Goal: Task Accomplishment & Management: Use online tool/utility

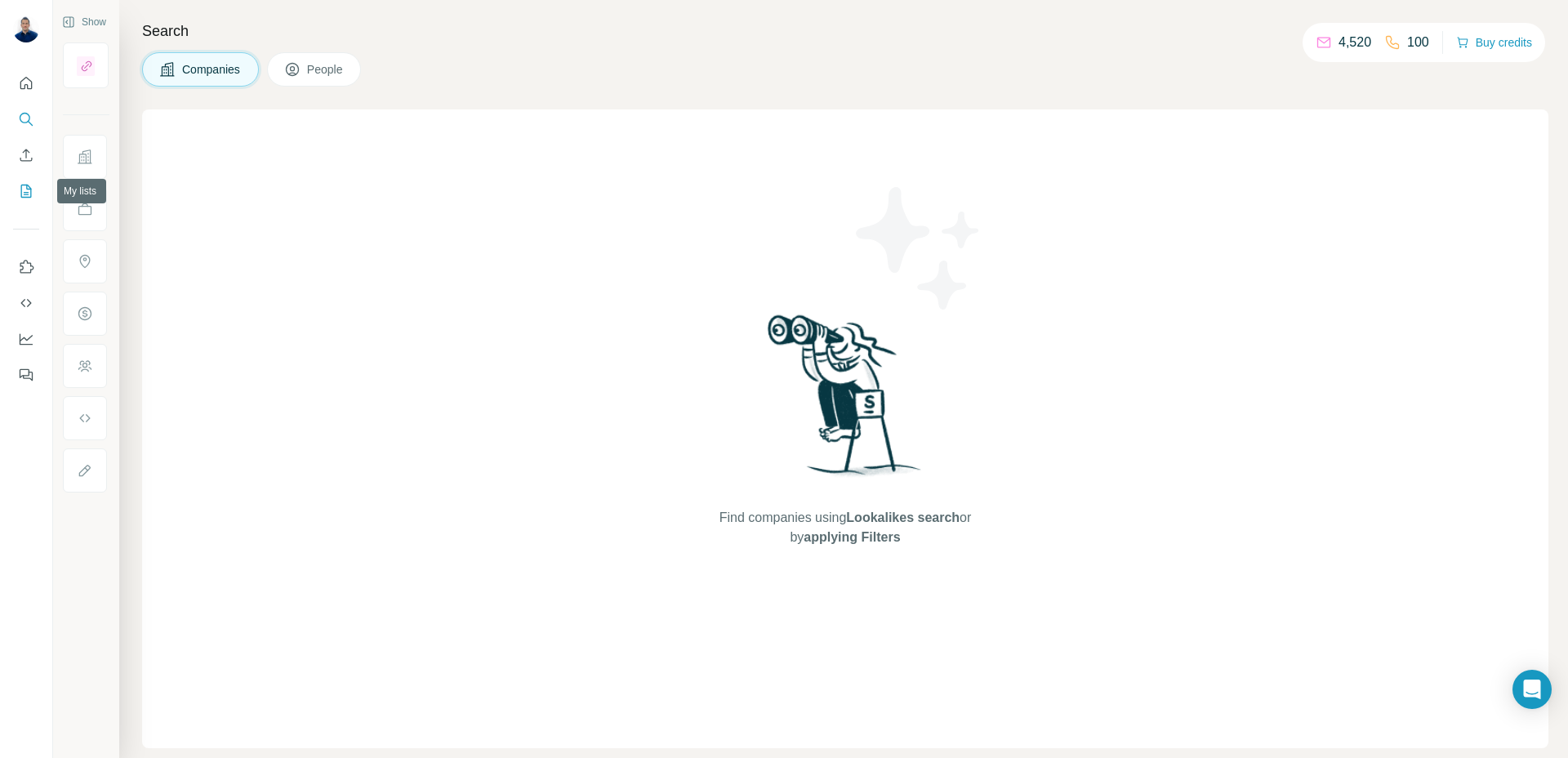
click at [30, 190] on icon "My lists" at bounding box center [27, 191] width 11 height 13
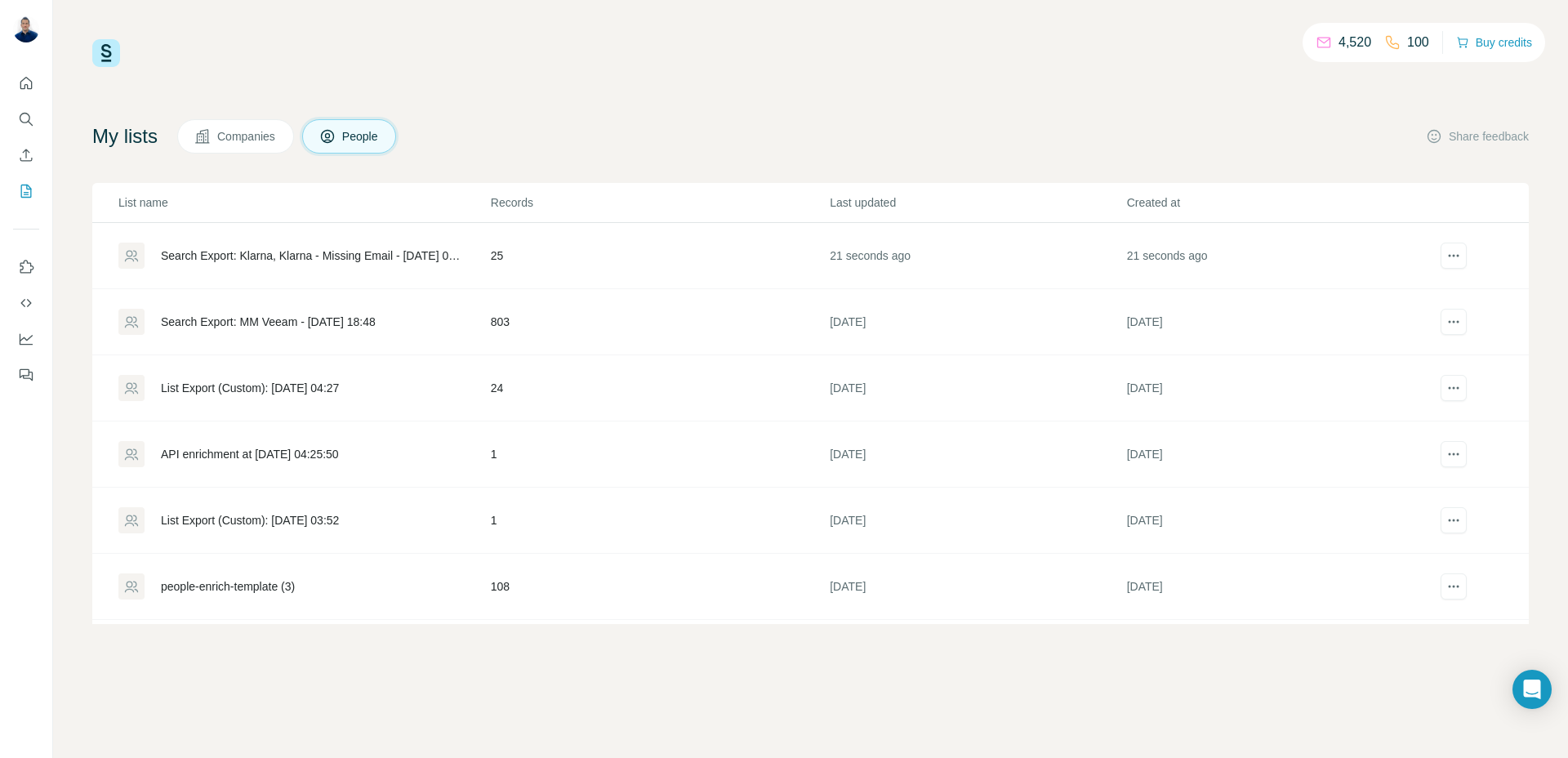
click at [276, 316] on div "Search Export: MM Veeam - [DATE] 18:48" at bounding box center [268, 322] width 215 height 16
click at [271, 250] on div "Search Export: Klarna, Klarna - Missing Email - [DATE] 01:25" at bounding box center [312, 256] width 302 height 16
click at [231, 249] on div "Search Export: Klarna, Klarna - Missing Email - [DATE] 01:25" at bounding box center [312, 256] width 302 height 16
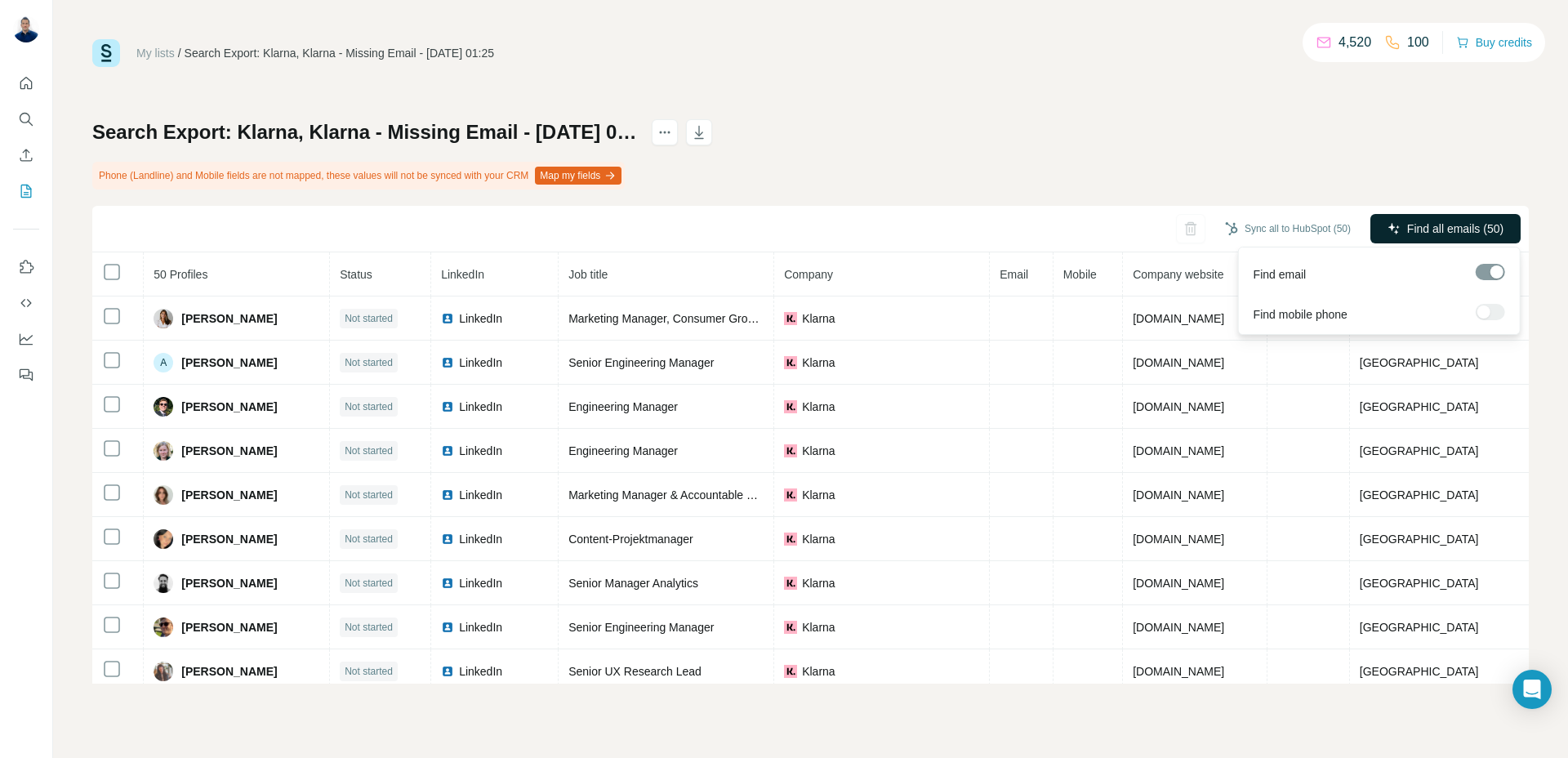
click at [1422, 221] on span "Find all emails (50)" at bounding box center [1455, 229] width 96 height 16
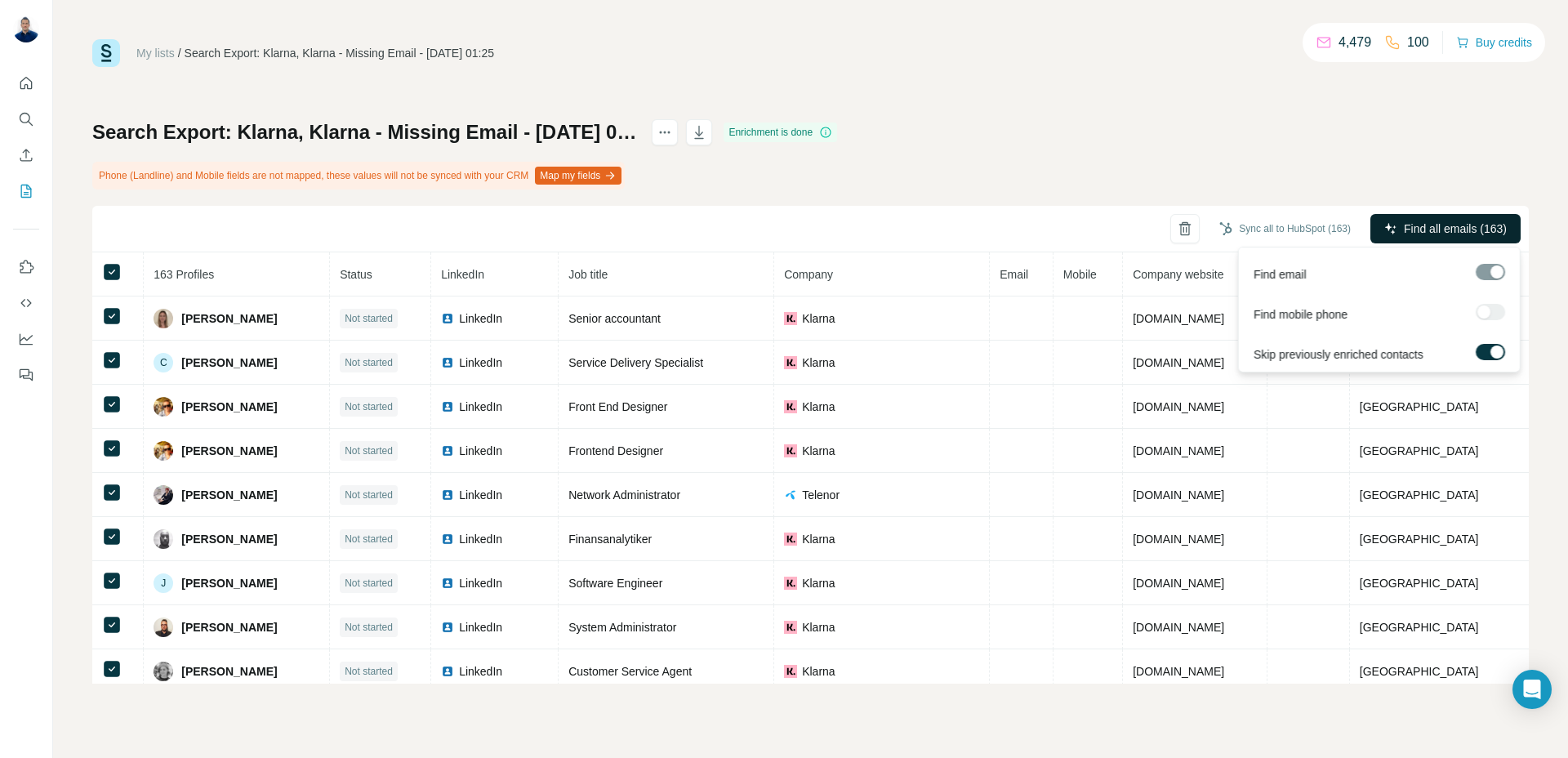
click at [1480, 228] on span "Find all emails (163)" at bounding box center [1455, 229] width 103 height 16
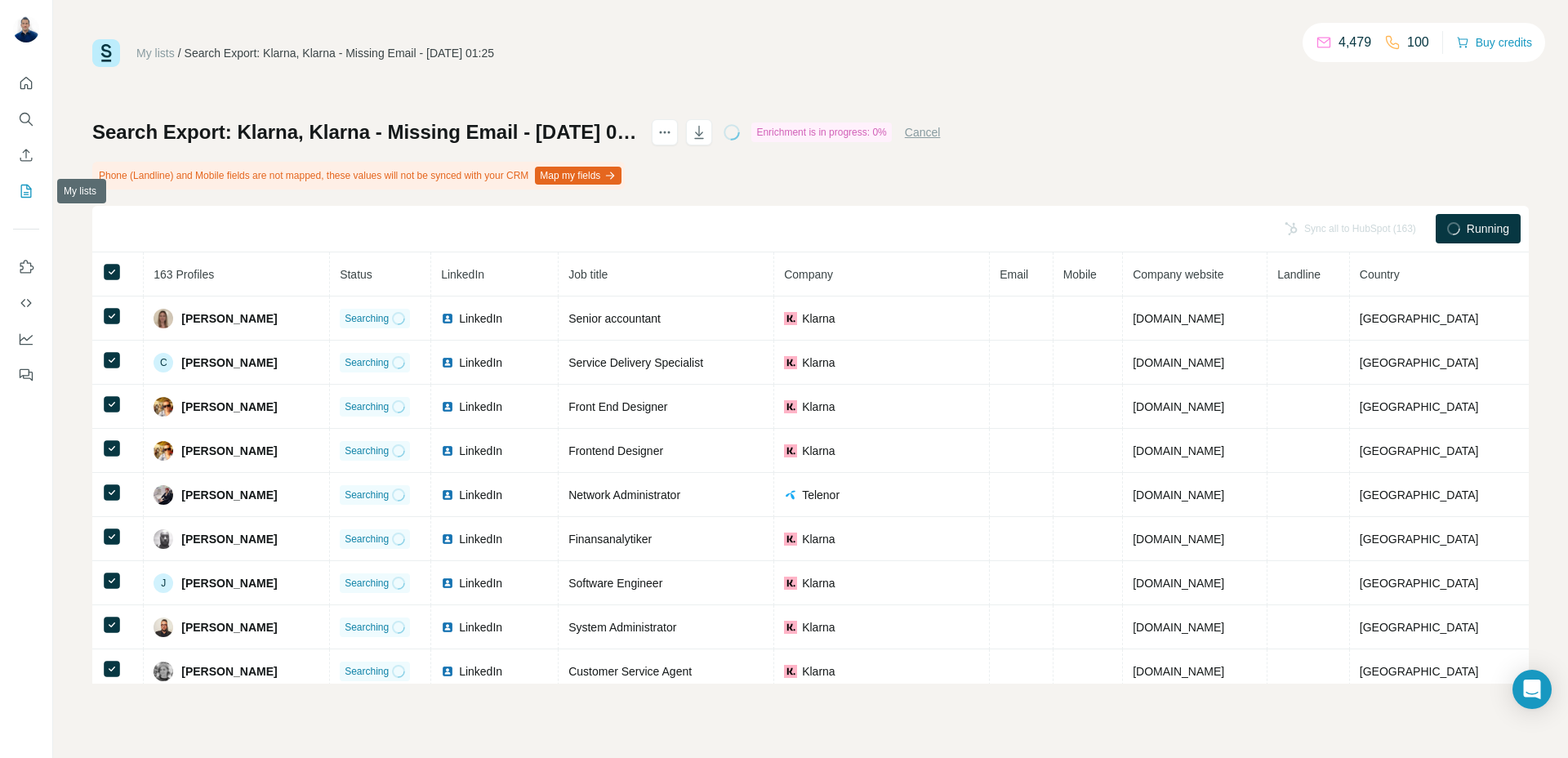
click at [25, 189] on icon "My lists" at bounding box center [27, 191] width 16 height 16
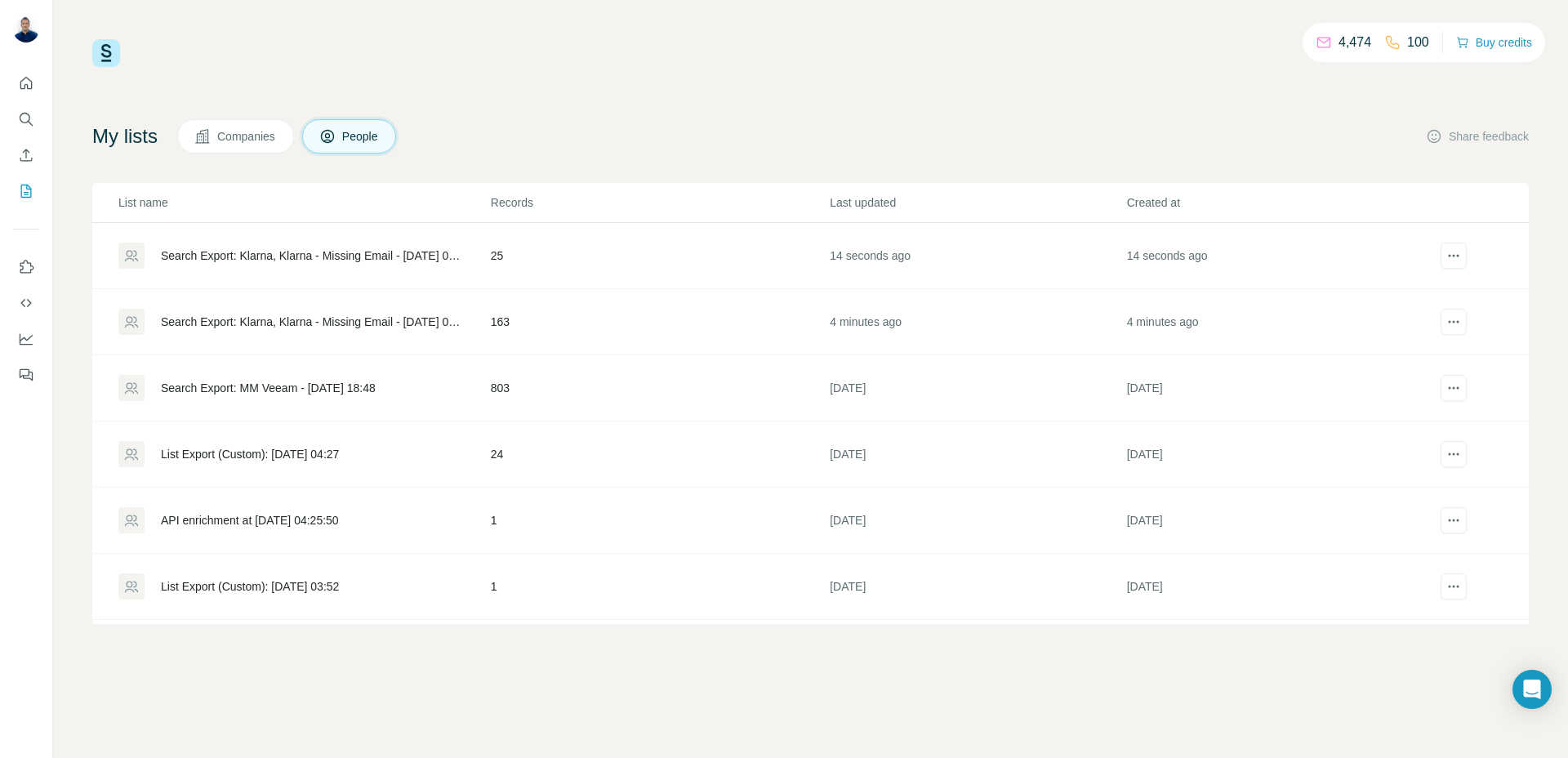
click at [258, 321] on div "Search Export: Klarna, Klarna - Missing Email - [DATE] 01:25" at bounding box center [312, 322] width 302 height 16
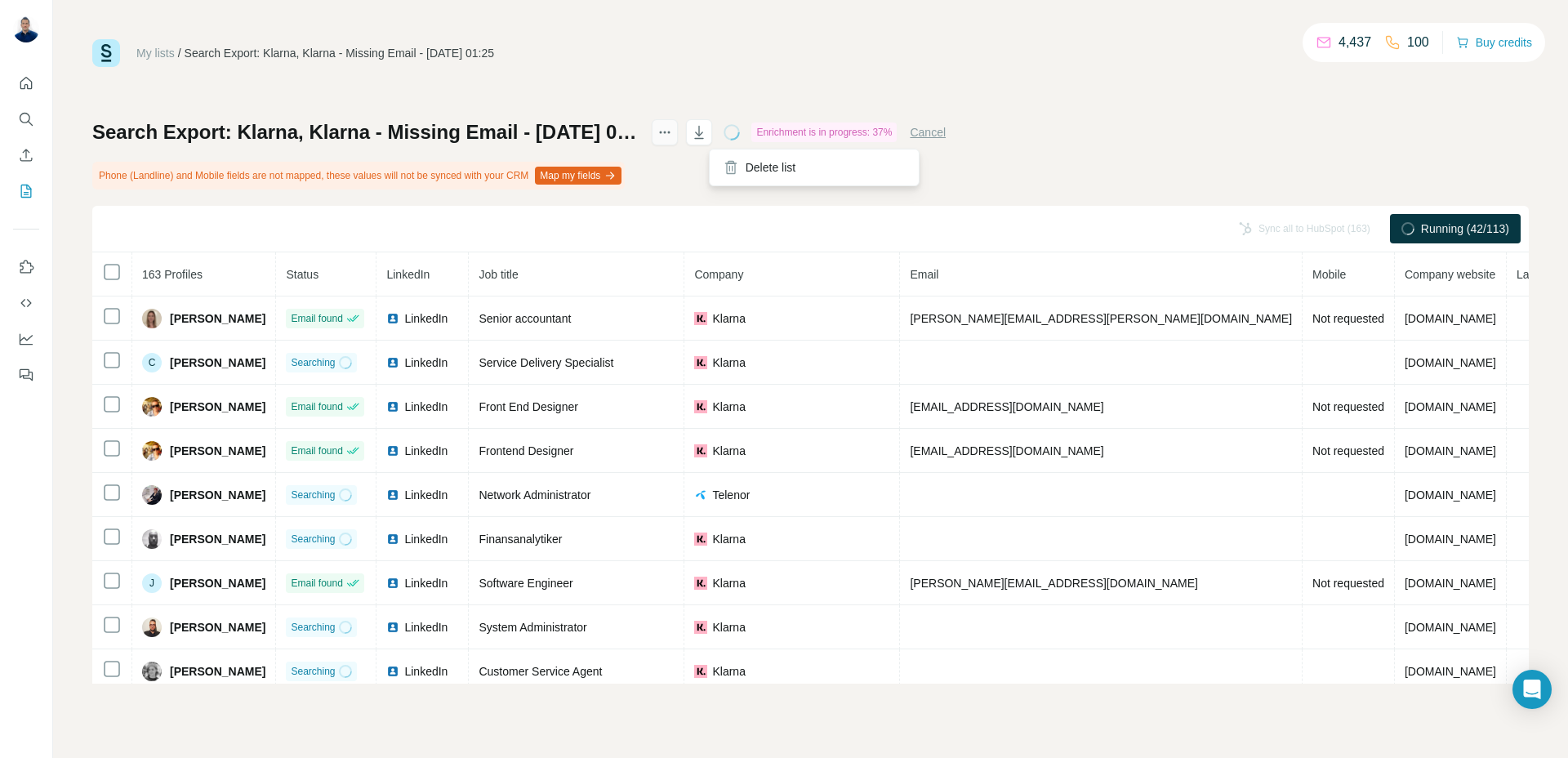
click at [673, 135] on icon "actions" at bounding box center [665, 133] width 16 height 16
click at [1464, 221] on span "Running (42/113)" at bounding box center [1465, 229] width 88 height 16
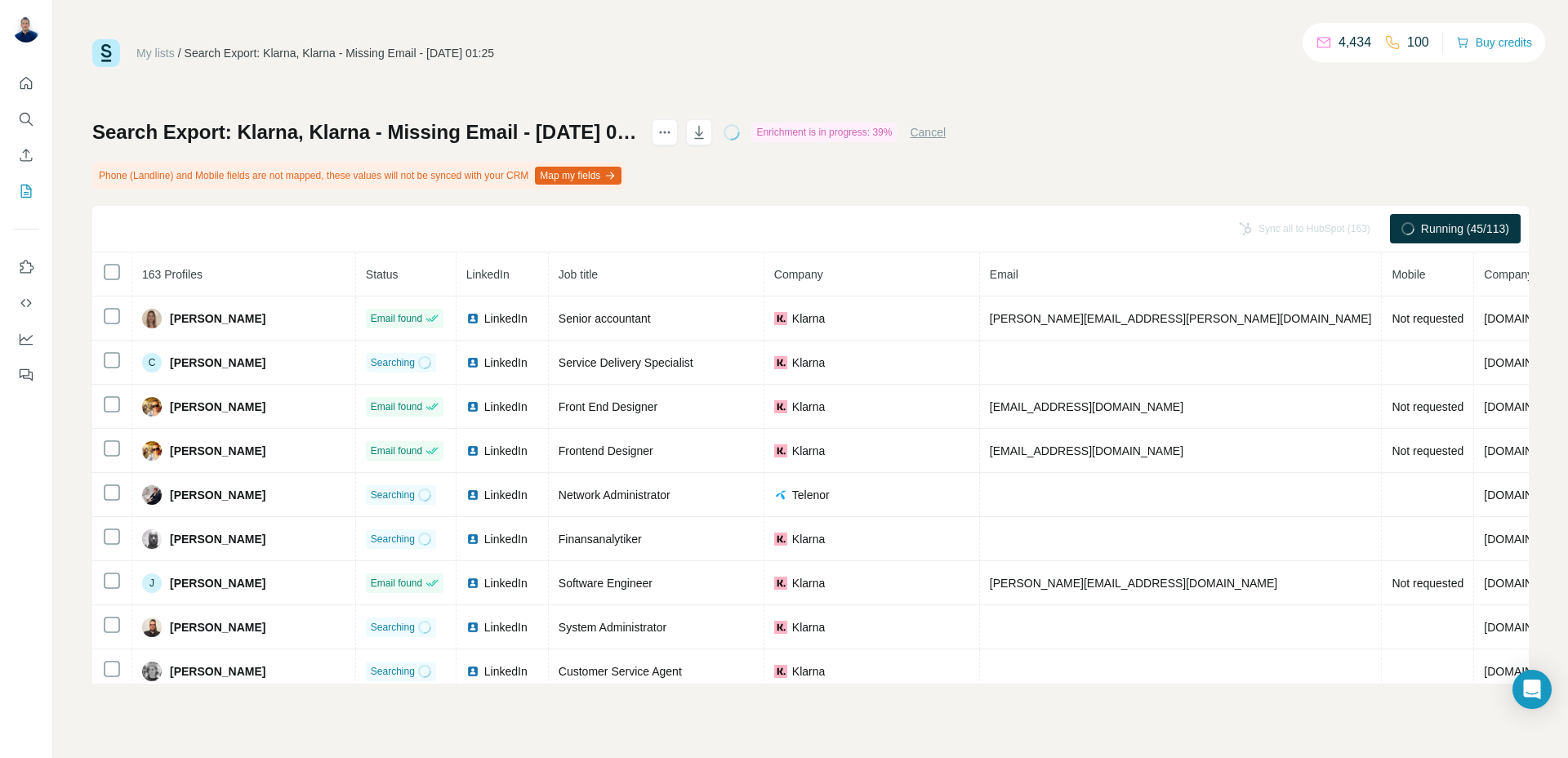
scroll to position [495, 0]
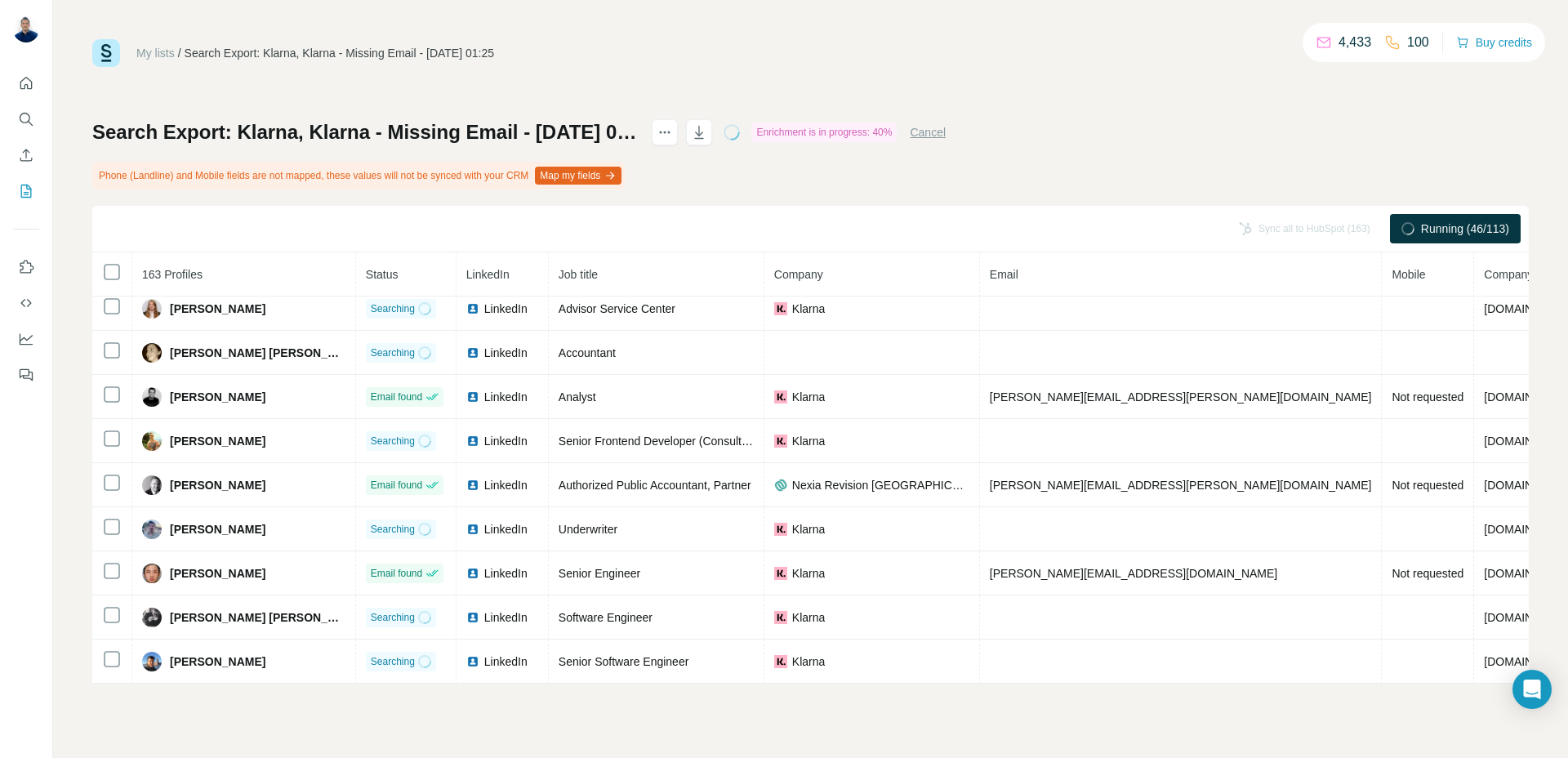
click at [945, 132] on button "Cancel" at bounding box center [927, 133] width 36 height 16
click at [707, 131] on icon "button" at bounding box center [699, 133] width 16 height 16
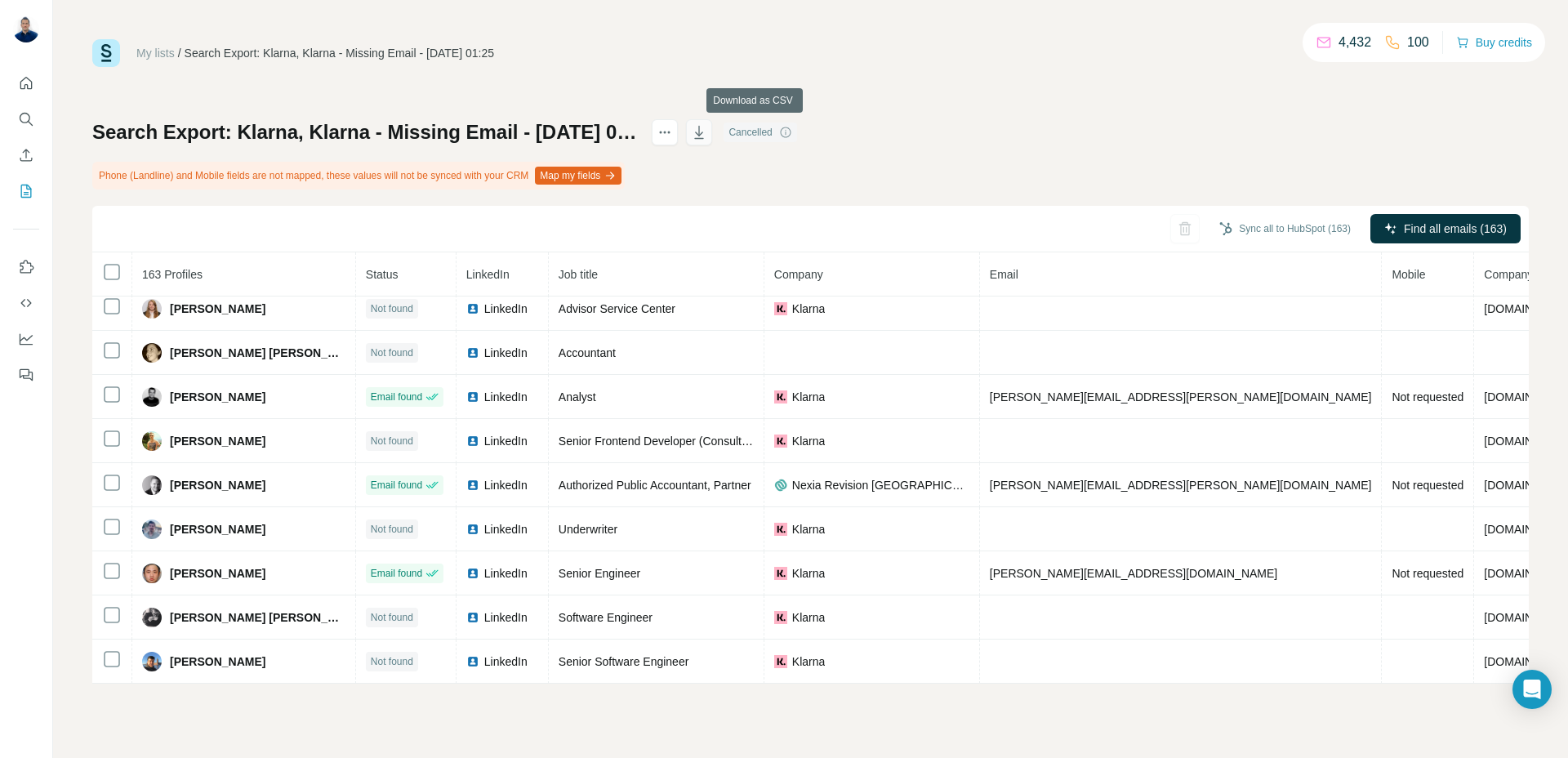
click at [707, 131] on icon "button" at bounding box center [699, 133] width 16 height 16
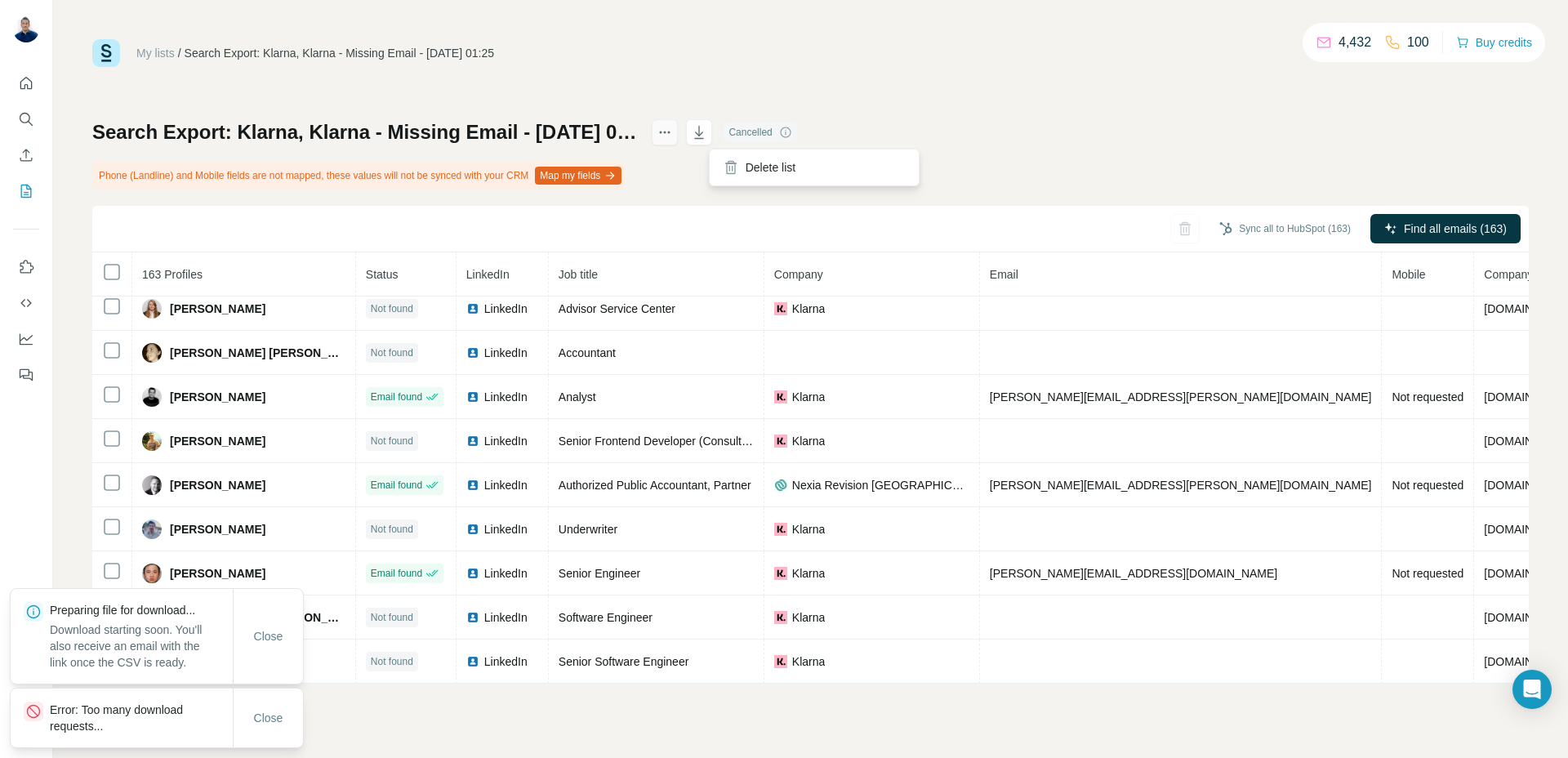
click at [677, 130] on button "actions" at bounding box center [665, 132] width 27 height 27
click at [587, 167] on button "Map my fields" at bounding box center [578, 176] width 87 height 18
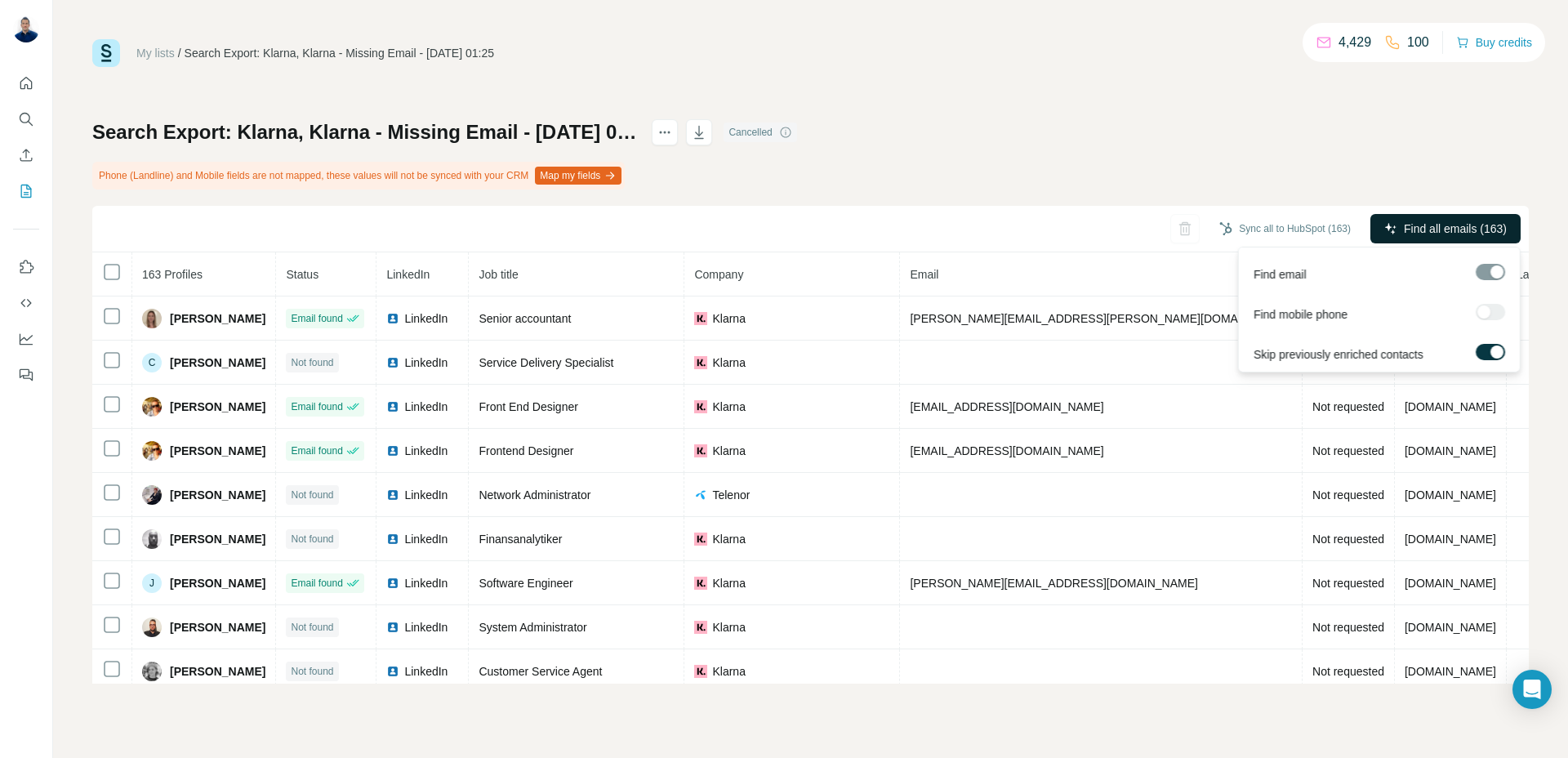
click at [1419, 230] on span "Find all emails (163)" at bounding box center [1455, 229] width 103 height 16
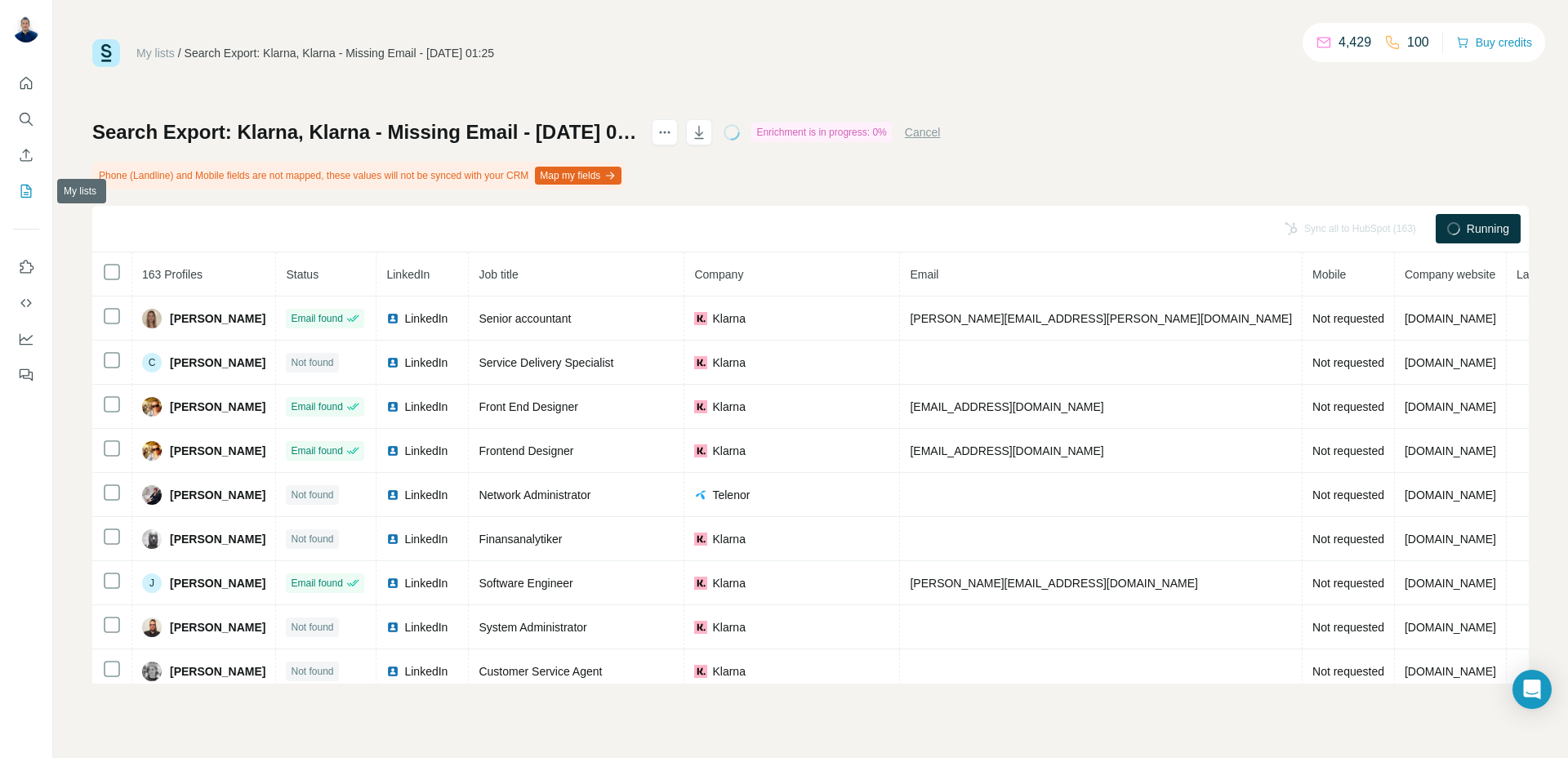
click at [31, 195] on icon "My lists" at bounding box center [27, 191] width 11 height 13
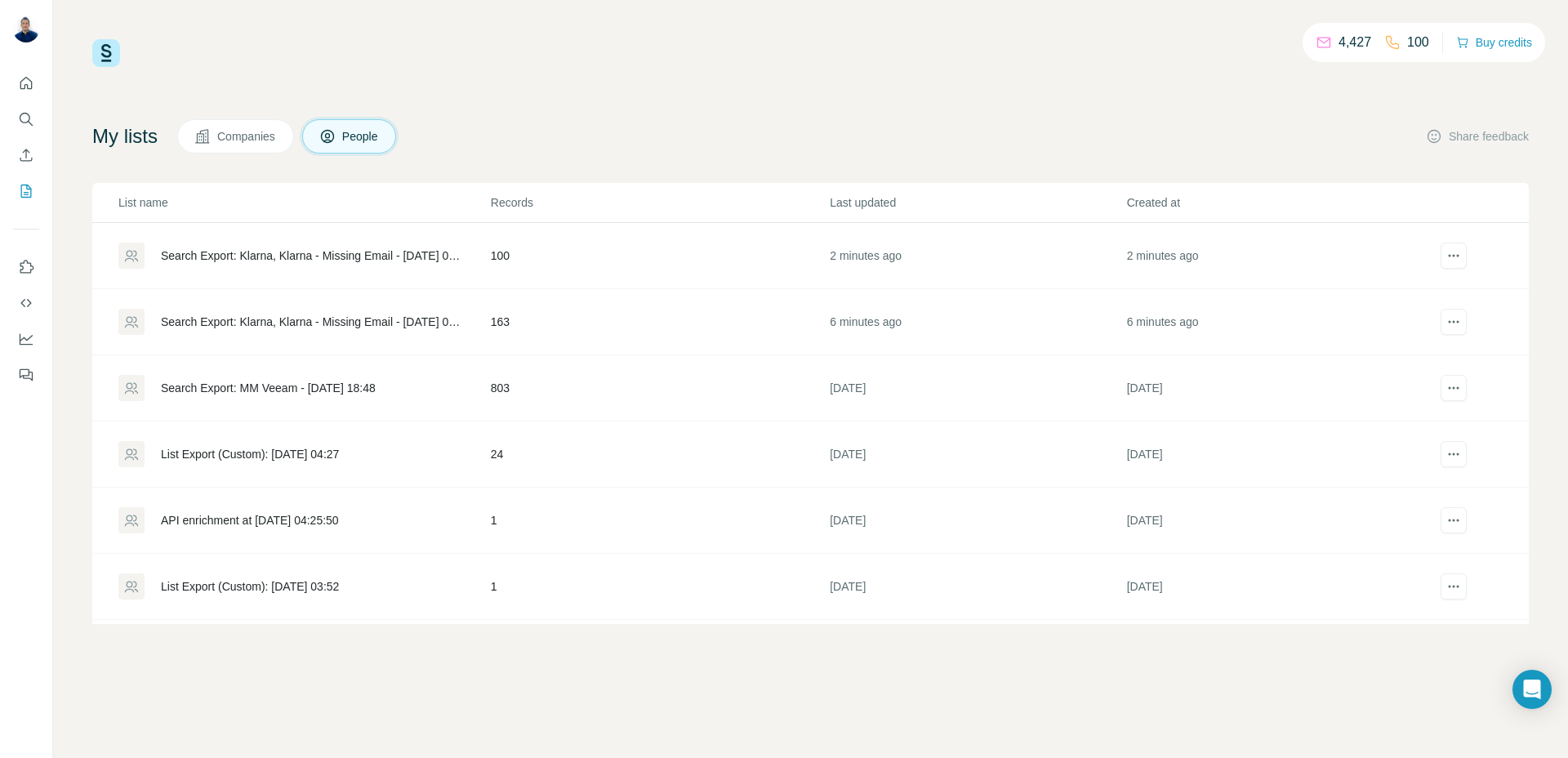
click at [150, 252] on div "Search Export: Klarna, Klarna - Missing Email - [DATE] 01:29" at bounding box center [303, 255] width 370 height 27
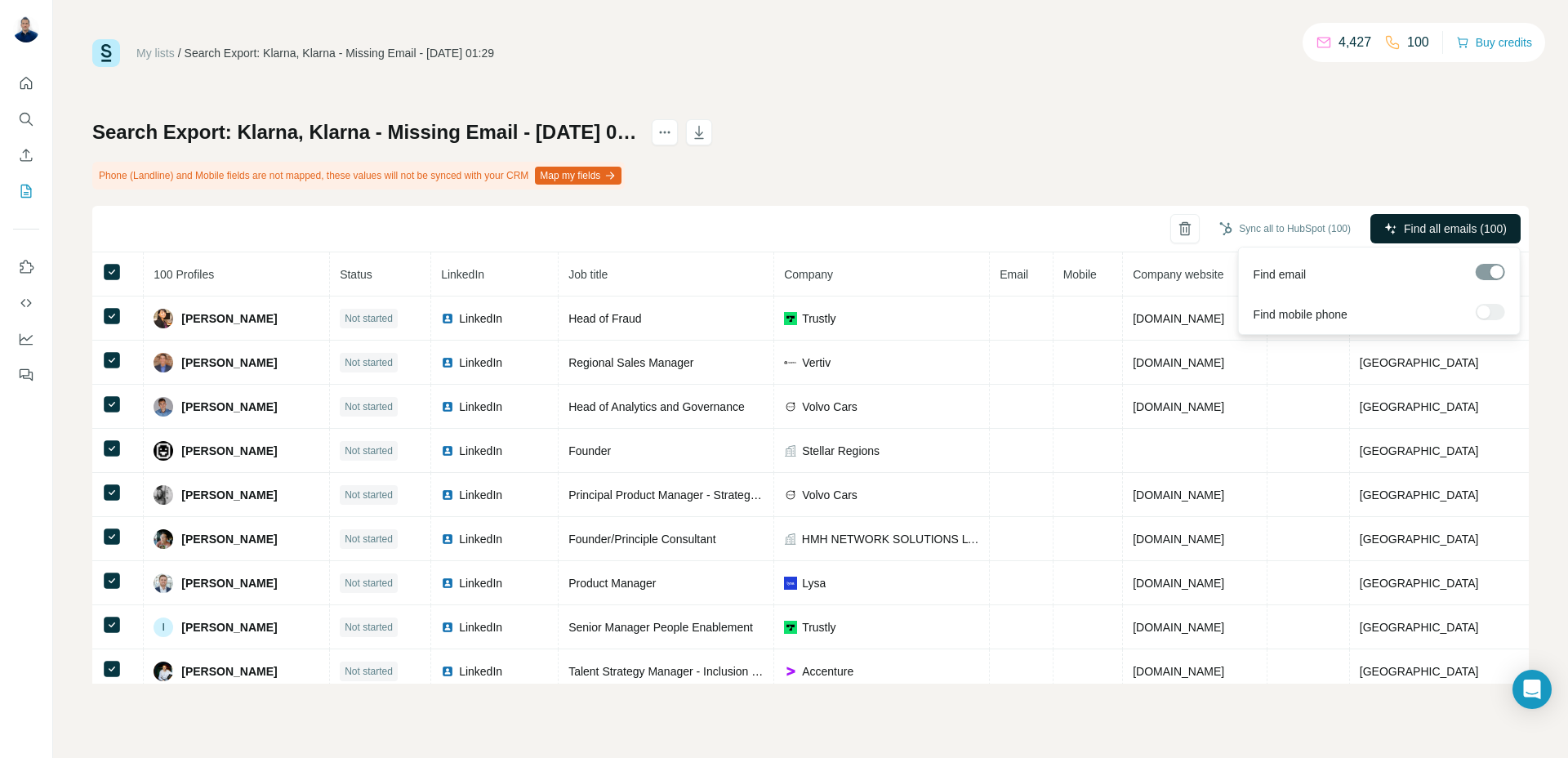
click at [1399, 229] on button "Find all emails (100)" at bounding box center [1445, 229] width 150 height 29
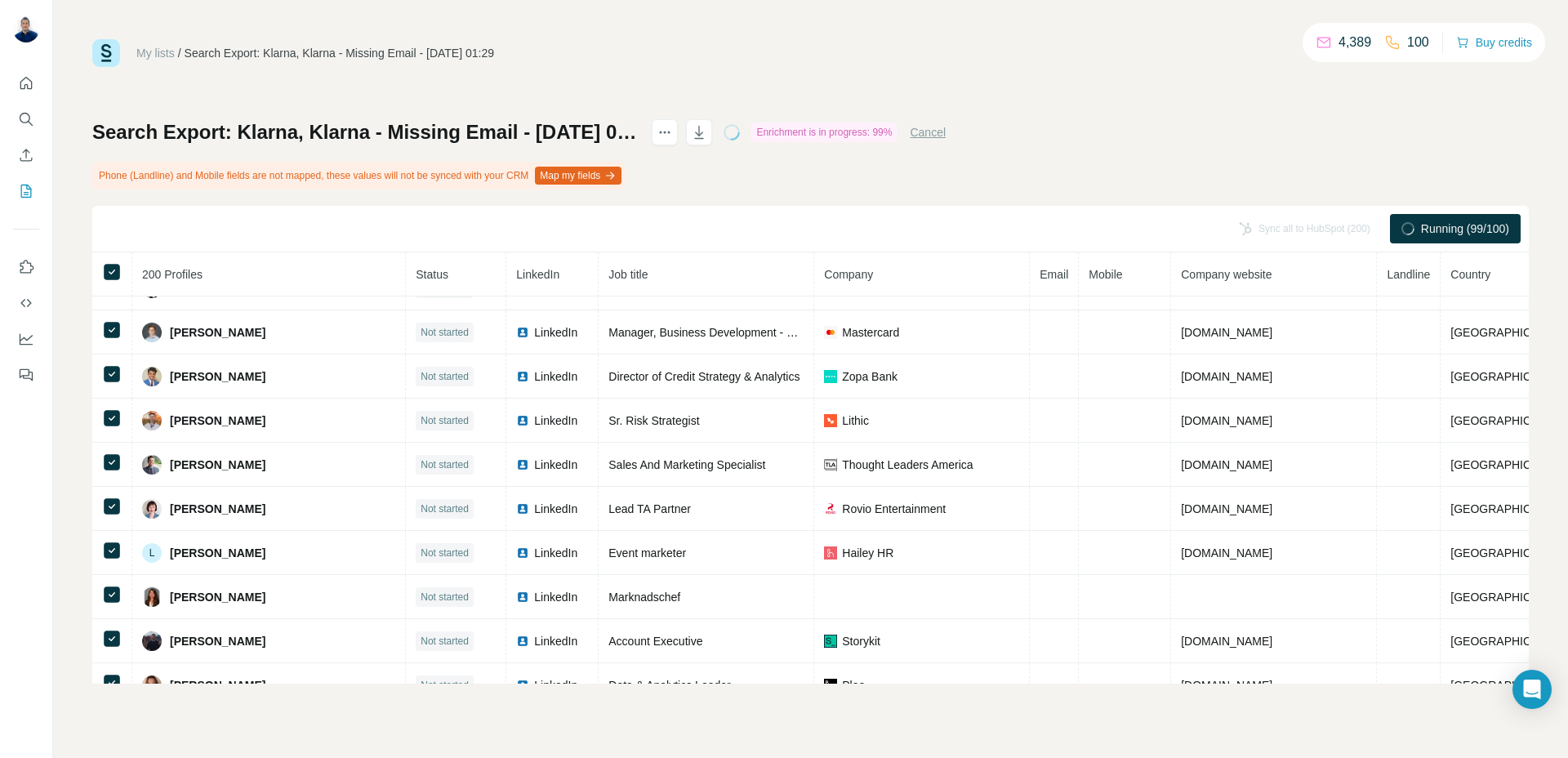
scroll to position [2298, 0]
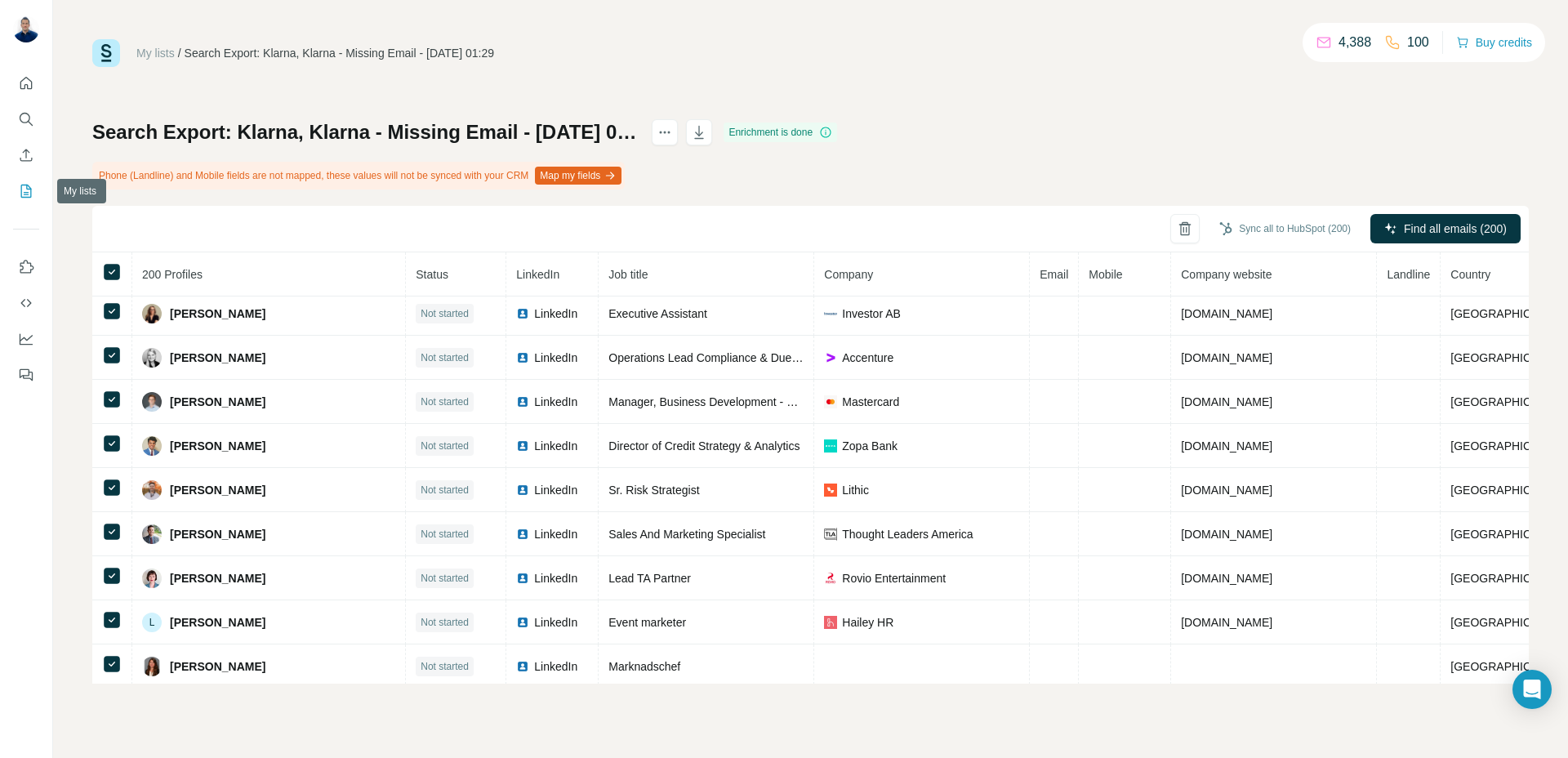
click at [27, 195] on icon "My lists" at bounding box center [27, 190] width 8 height 11
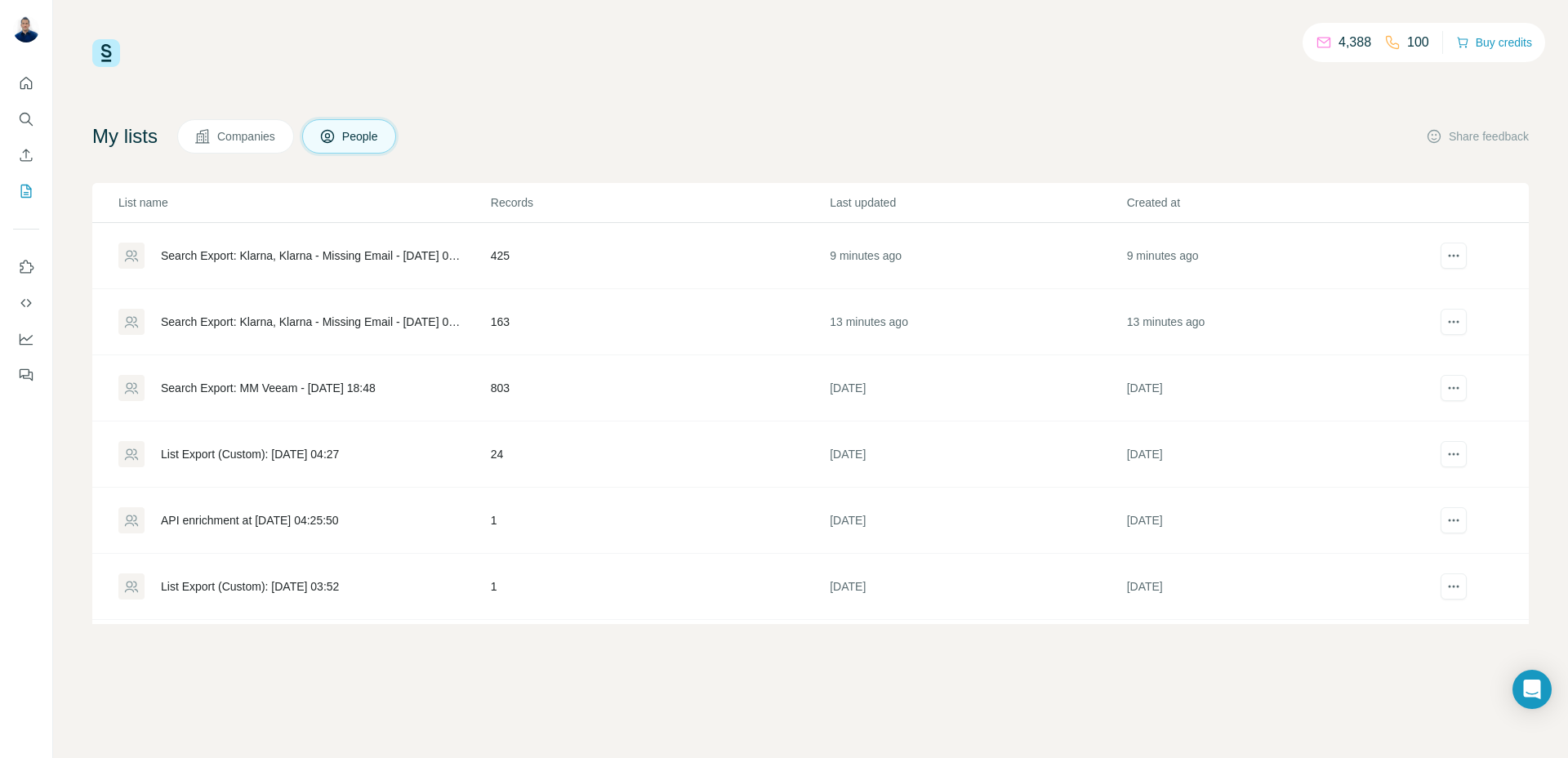
click at [180, 245] on div "Search Export: Klarna, Klarna - Missing Email - [DATE] 01:29" at bounding box center [303, 255] width 370 height 27
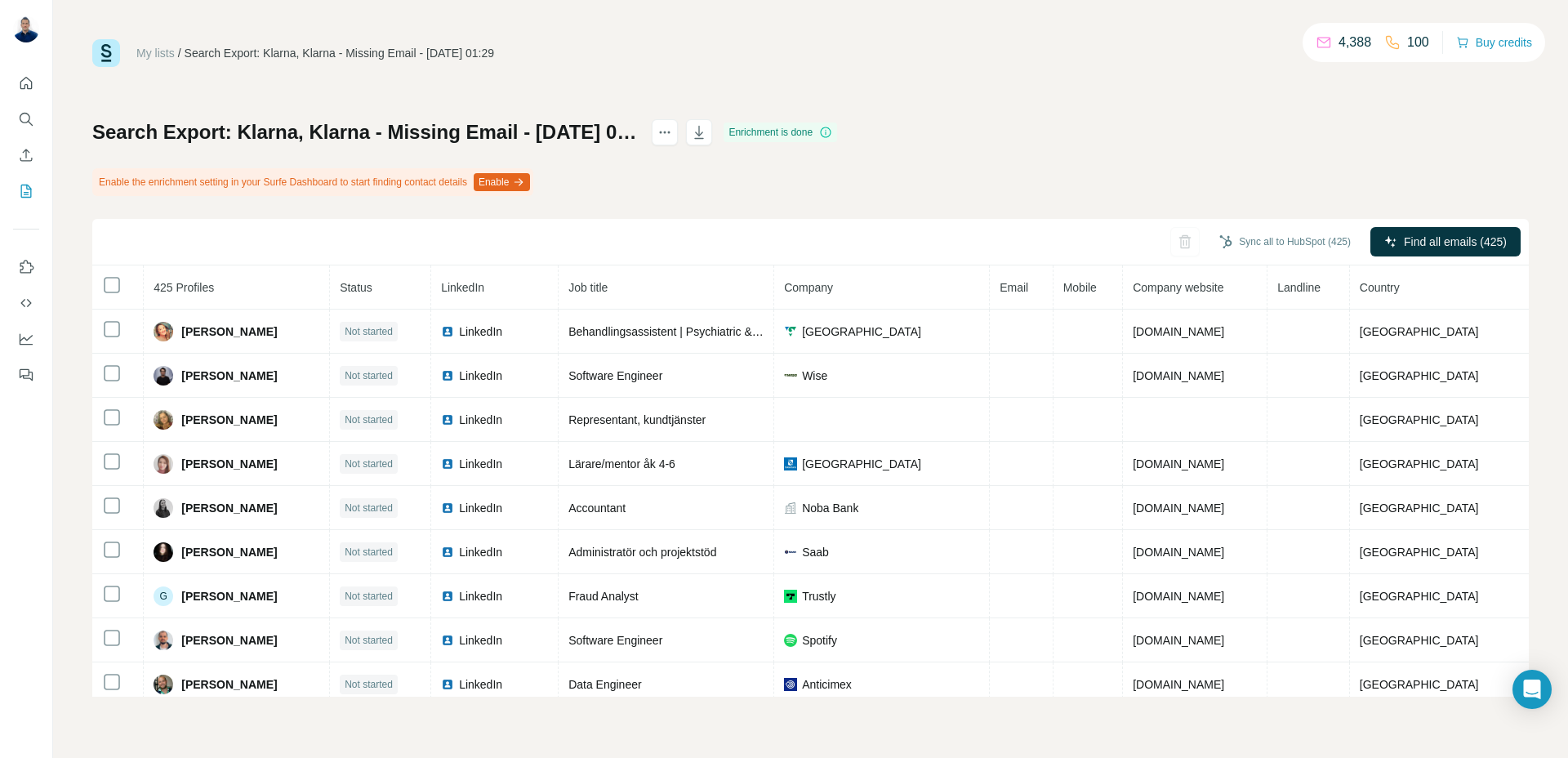
click at [112, 283] on th at bounding box center [118, 287] width 51 height 44
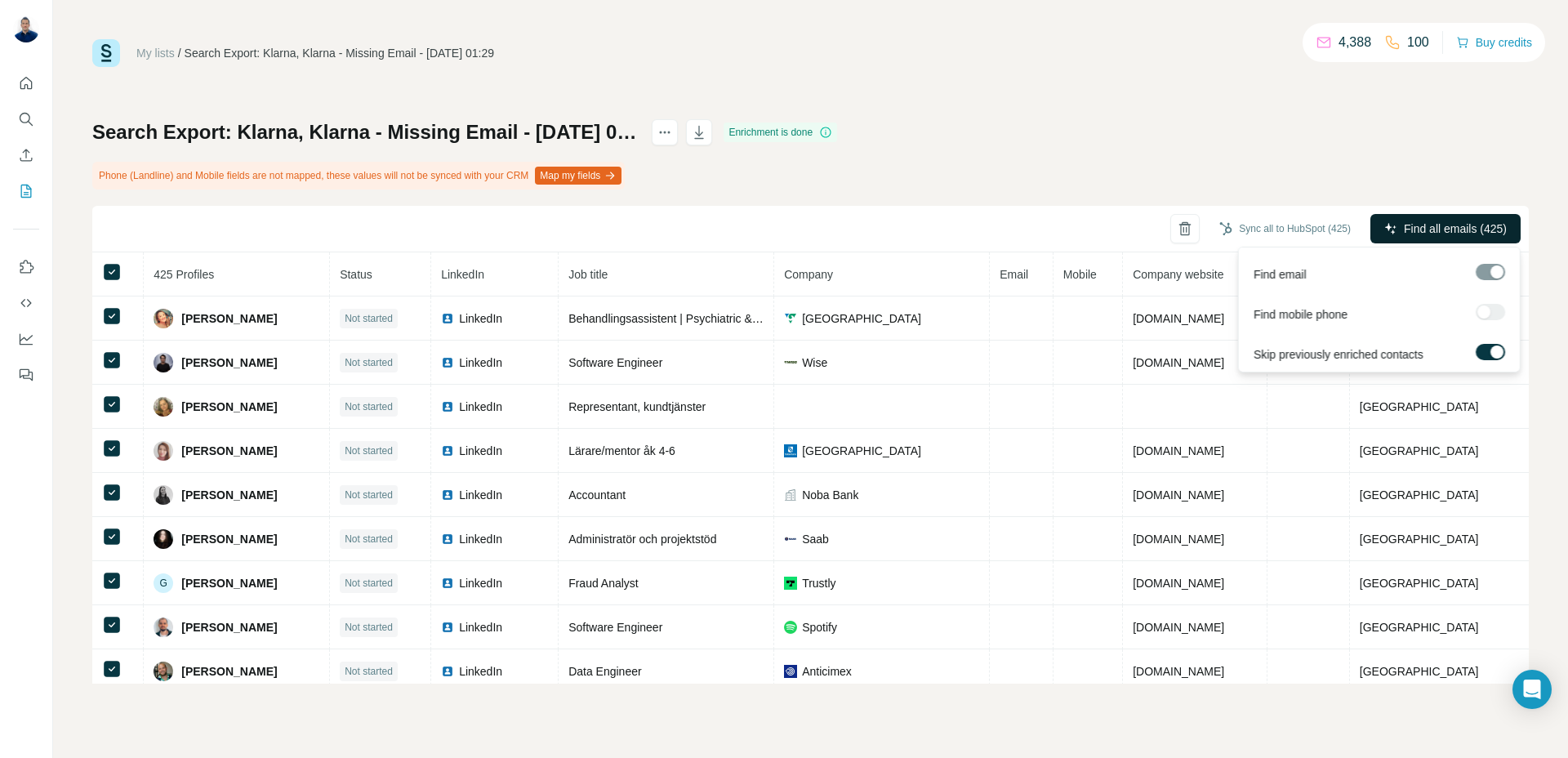
click at [1472, 216] on button "Find all emails (425)" at bounding box center [1445, 229] width 150 height 29
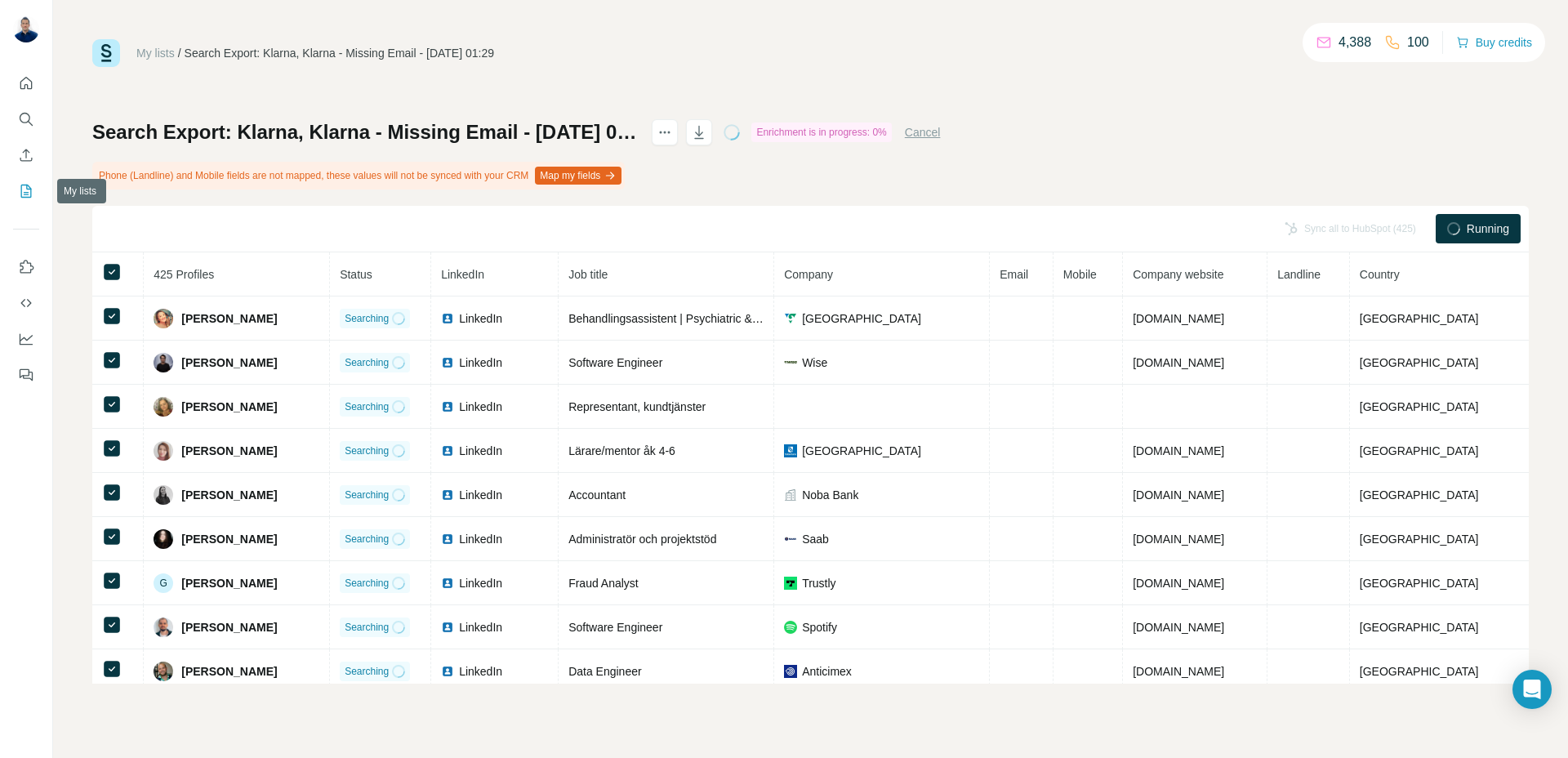
click at [30, 187] on icon "My lists" at bounding box center [27, 191] width 11 height 13
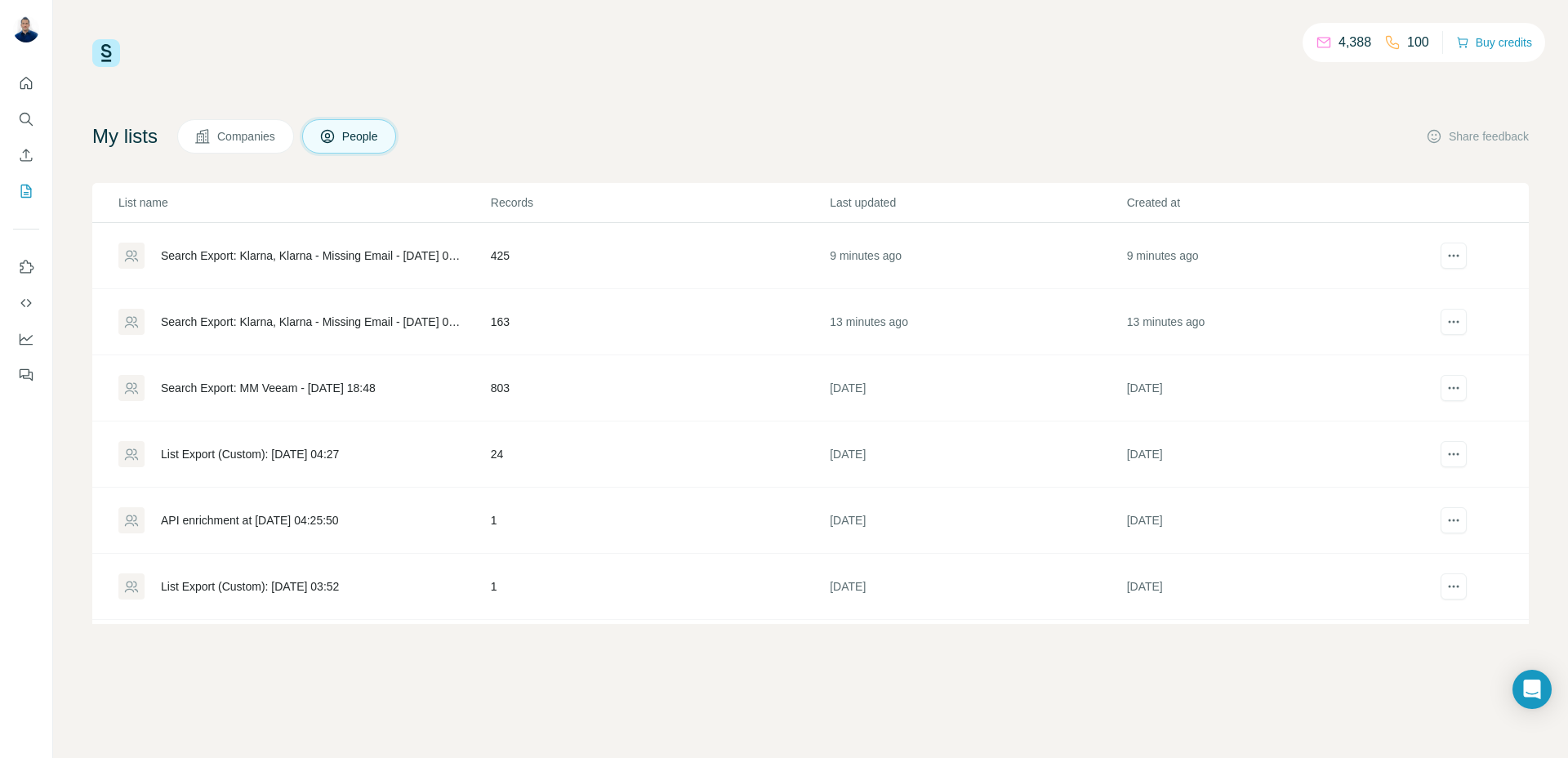
click at [292, 314] on div "Search Export: Klarna, Klarna - Missing Email - [DATE] 01:25" at bounding box center [312, 322] width 302 height 16
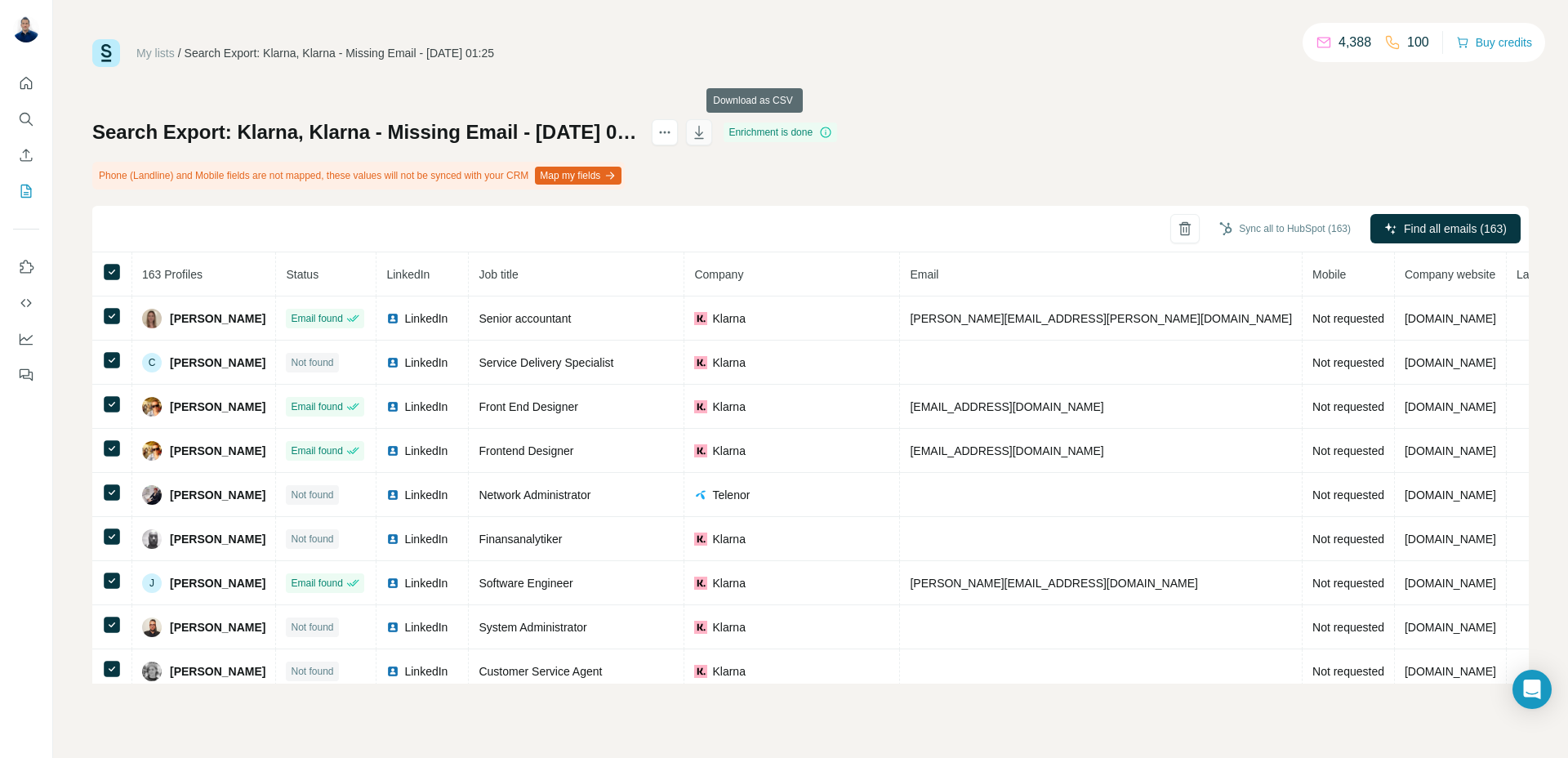
click at [707, 132] on icon "button" at bounding box center [699, 133] width 16 height 16
click at [27, 198] on icon "My lists" at bounding box center [27, 191] width 16 height 16
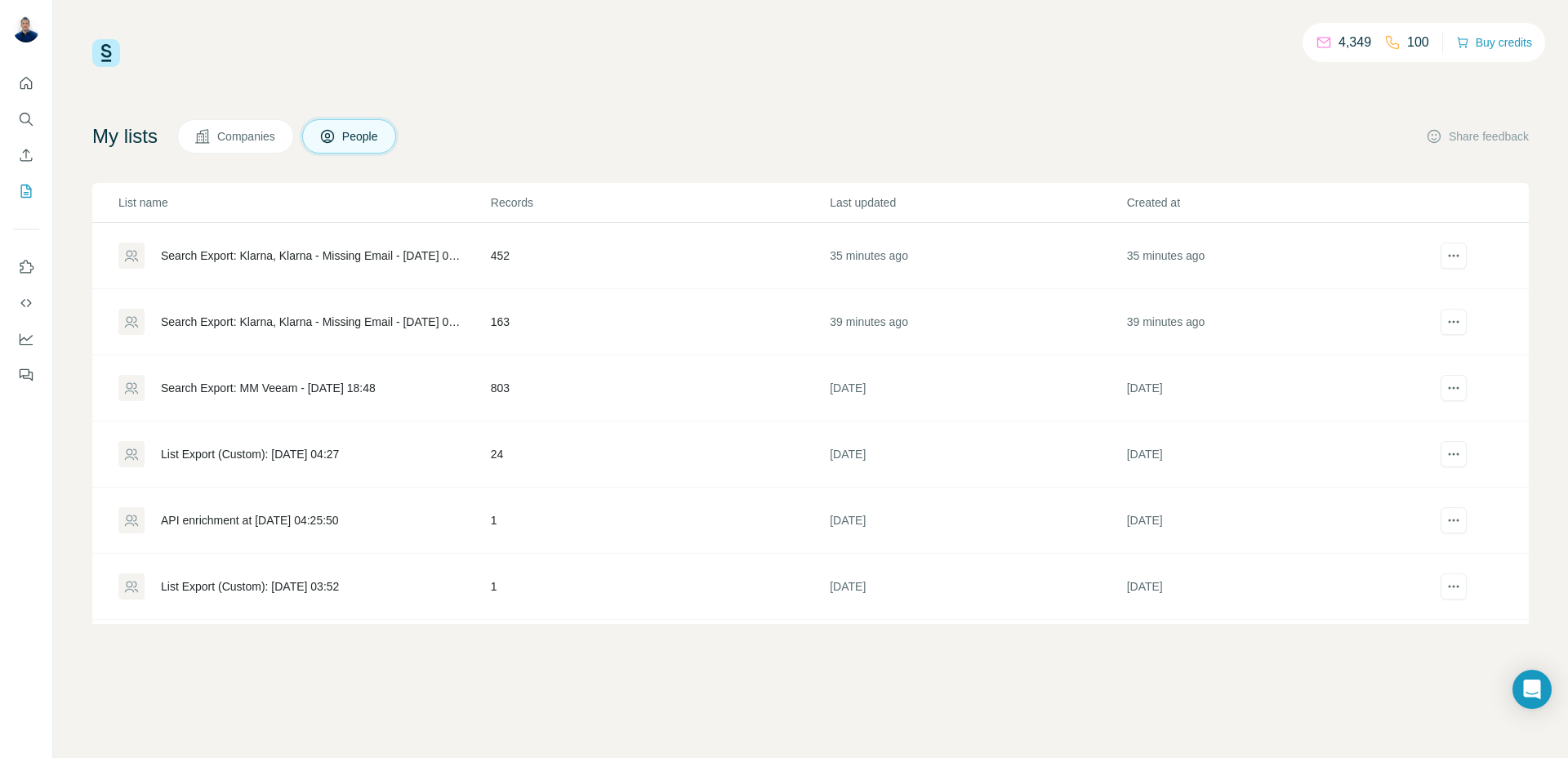
click at [200, 236] on td "Search Export: Klarna, Klarna - Missing Email - [DATE] 01:29" at bounding box center [291, 256] width 398 height 66
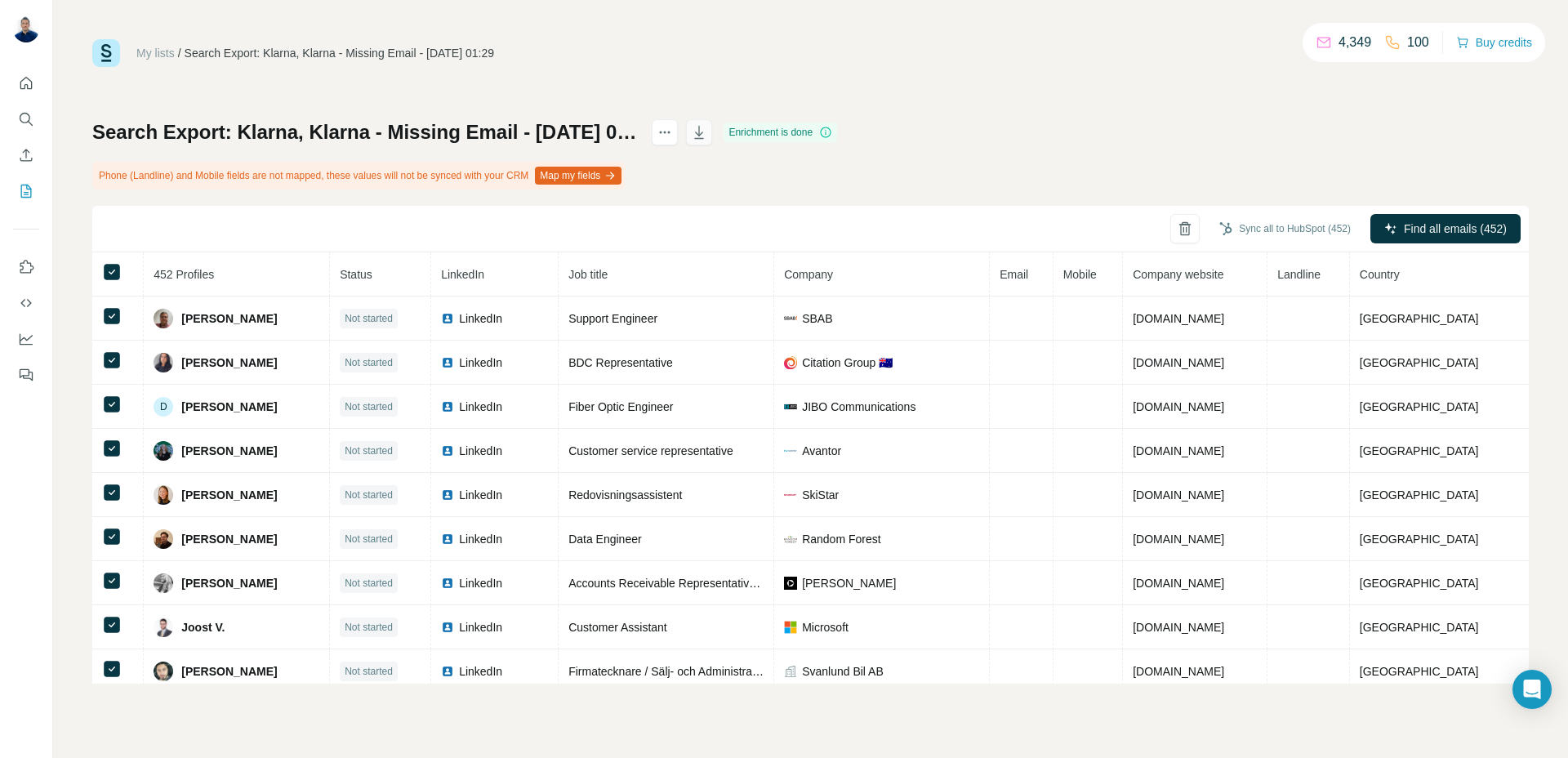
click at [707, 131] on icon "button" at bounding box center [699, 133] width 16 height 16
click at [23, 161] on icon "Enrich CSV" at bounding box center [26, 155] width 12 height 12
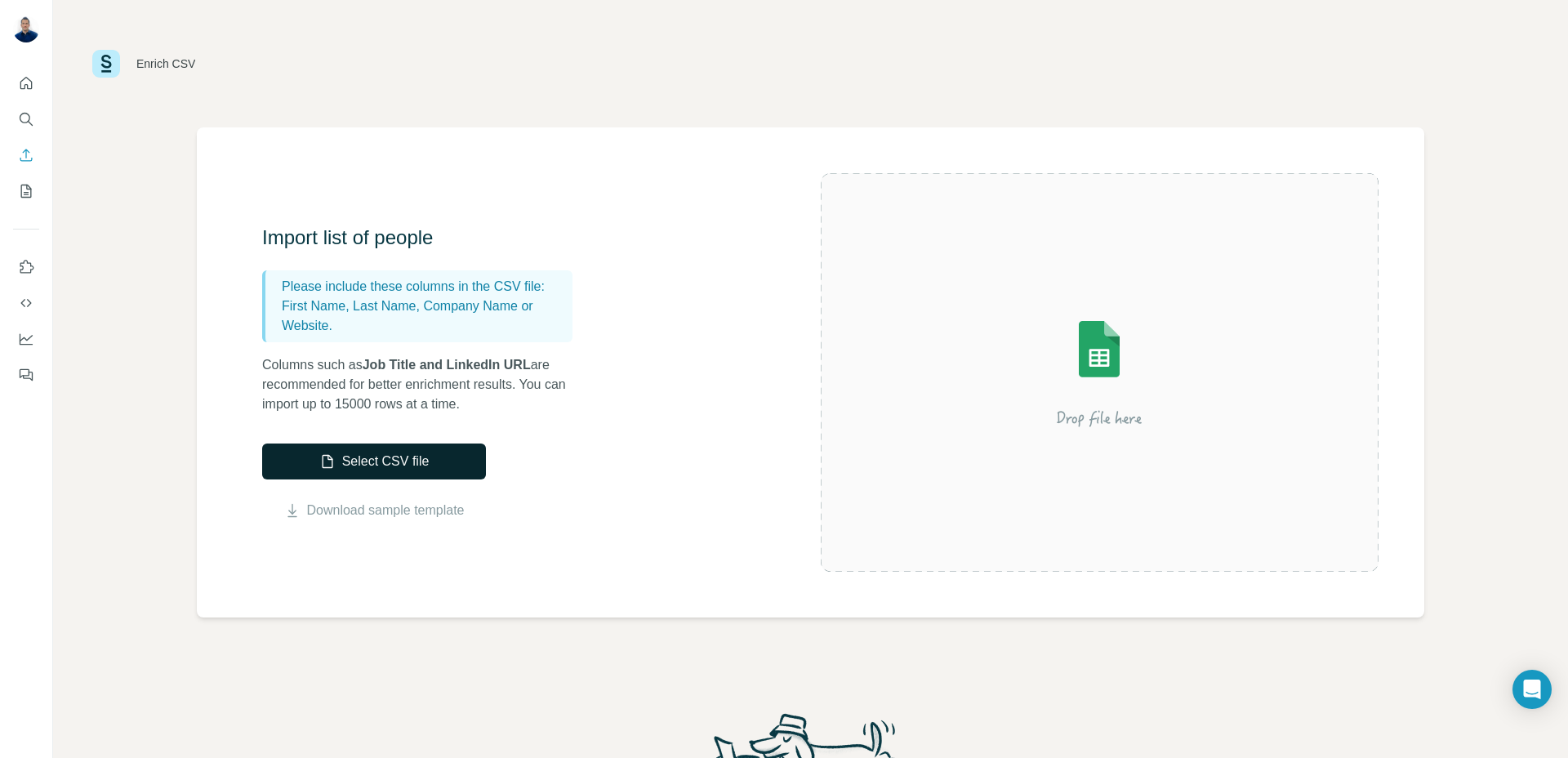
click at [294, 455] on button "Select CSV file" at bounding box center [374, 461] width 224 height 36
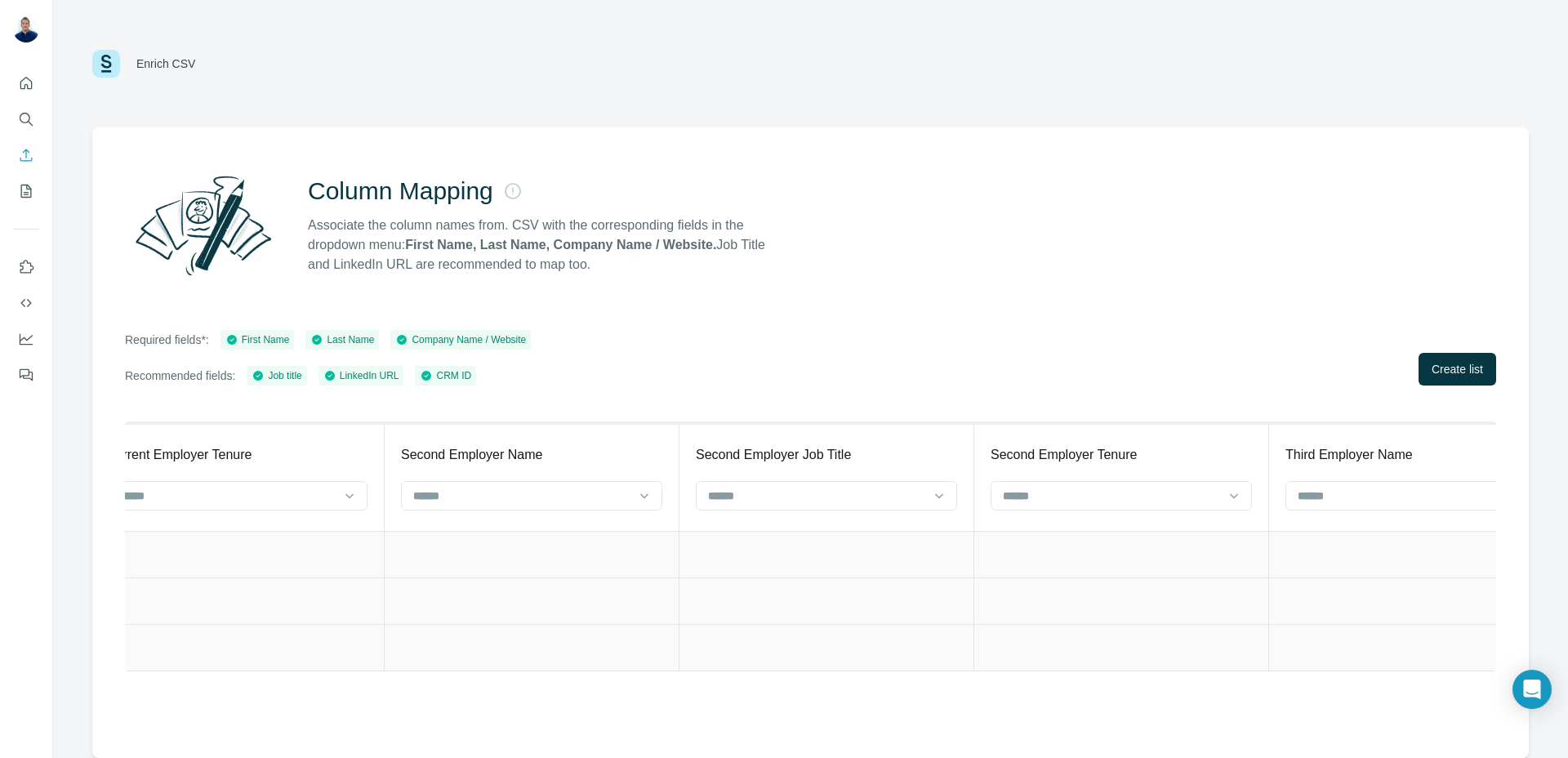
scroll to position [0, 6875]
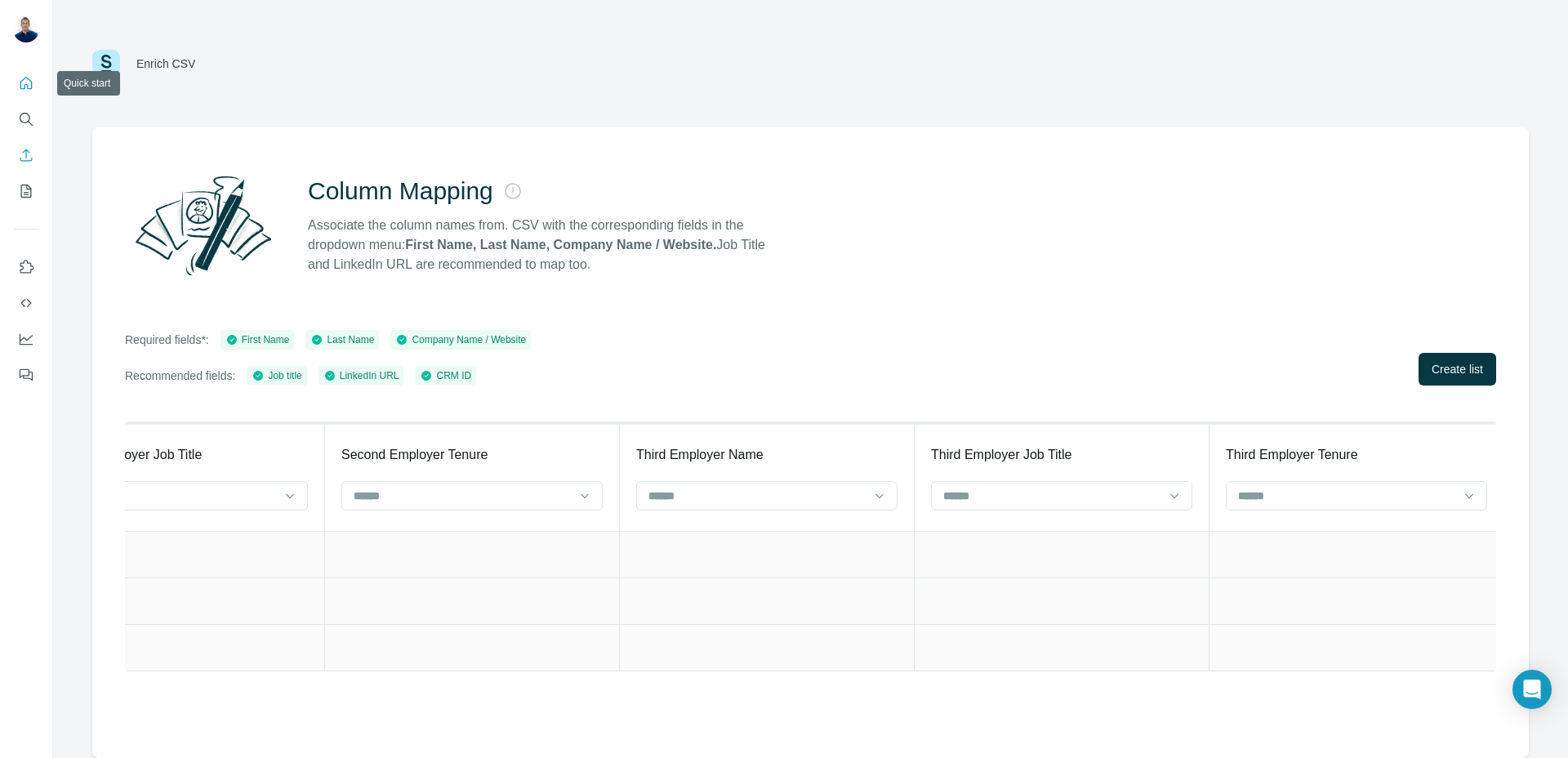
click at [30, 78] on icon "Quick start" at bounding box center [27, 83] width 16 height 16
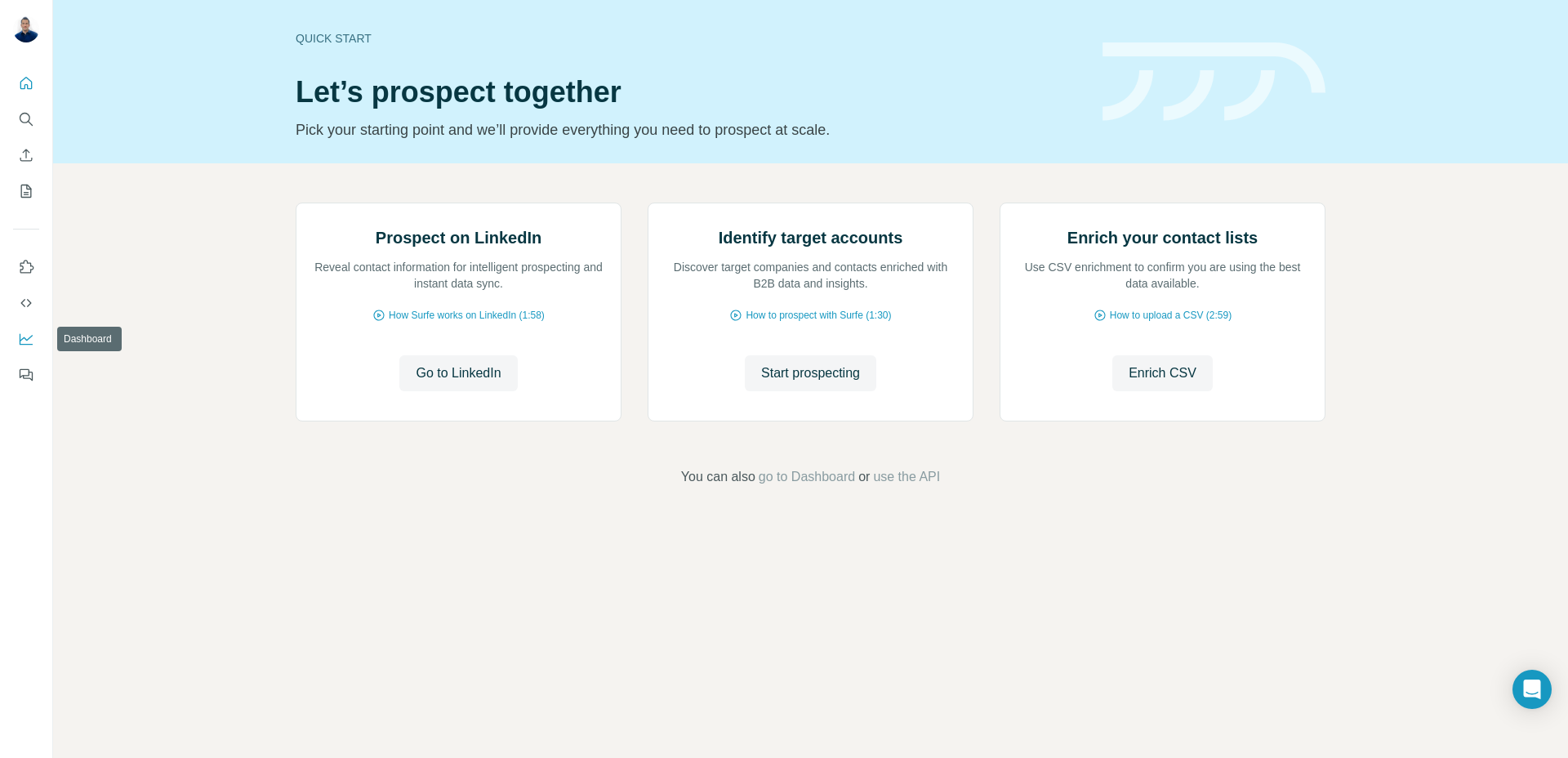
click at [21, 336] on icon "Dashboard" at bounding box center [27, 339] width 16 height 16
